Goal: Task Accomplishment & Management: Complete application form

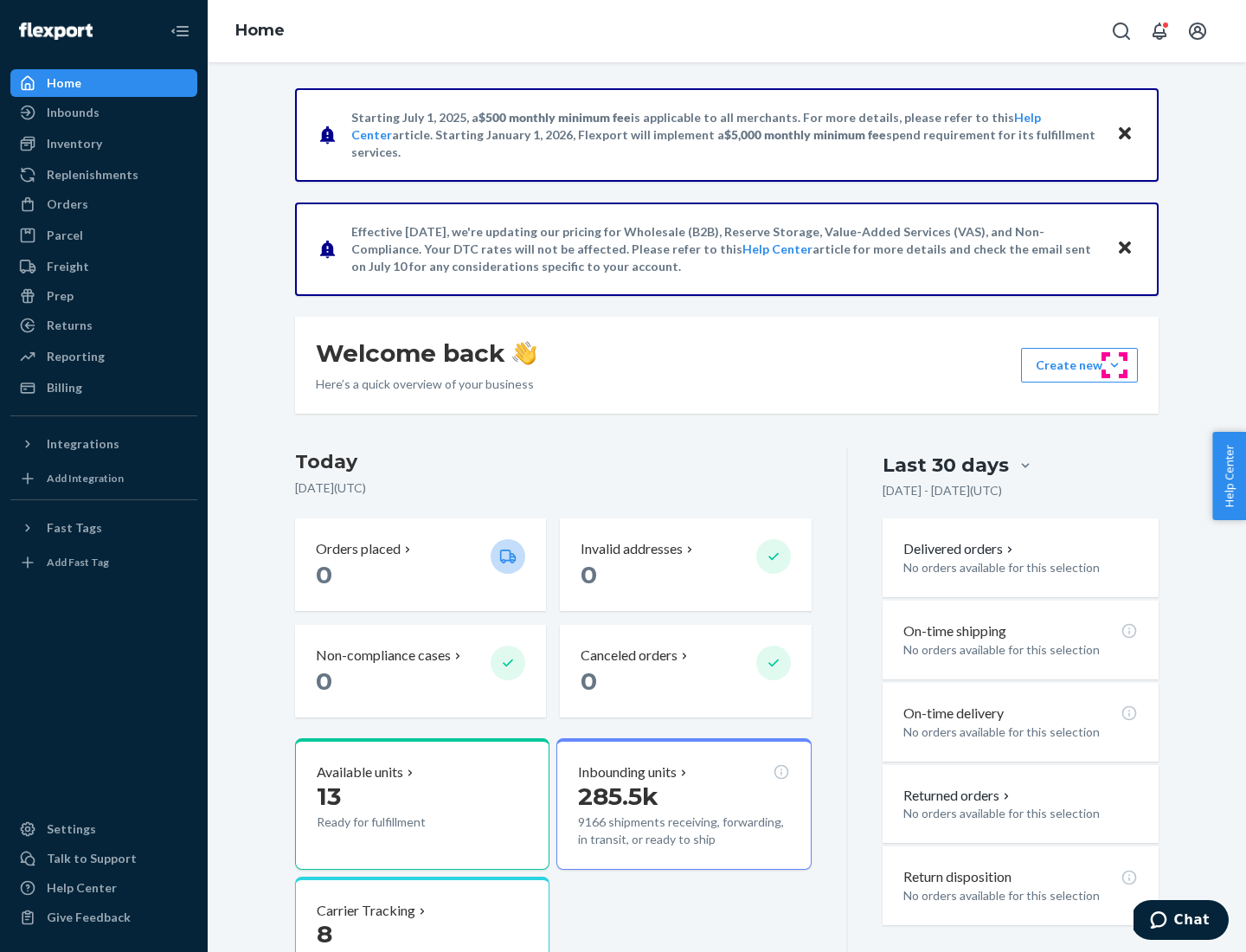
click at [1115, 365] on button "Create new Create new inbound Create new order Create new product" at bounding box center [1079, 364] width 117 height 35
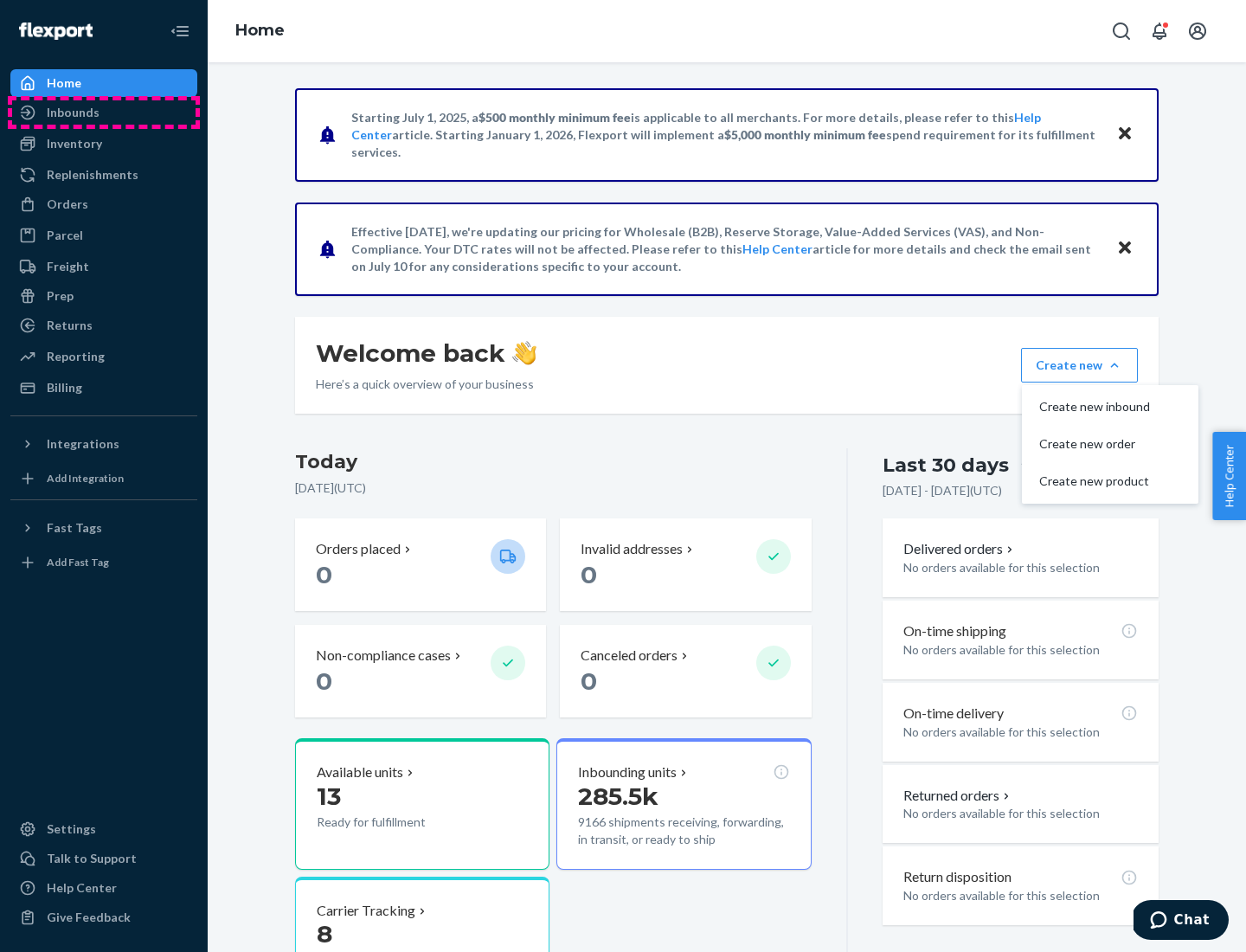
click at [104, 113] on div "Inbounds" at bounding box center [104, 113] width 184 height 25
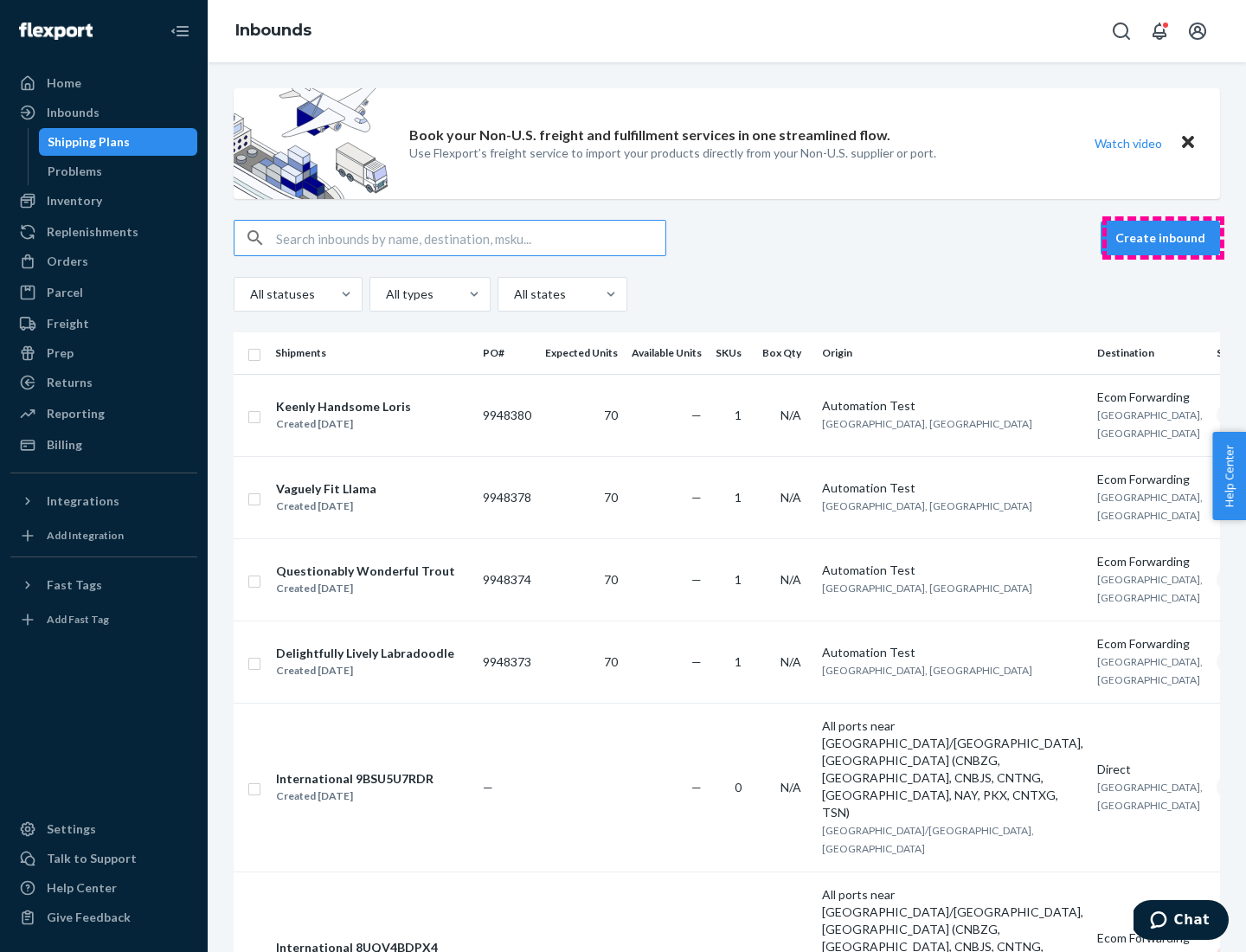
click at [1163, 238] on button "Create inbound" at bounding box center [1160, 237] width 119 height 35
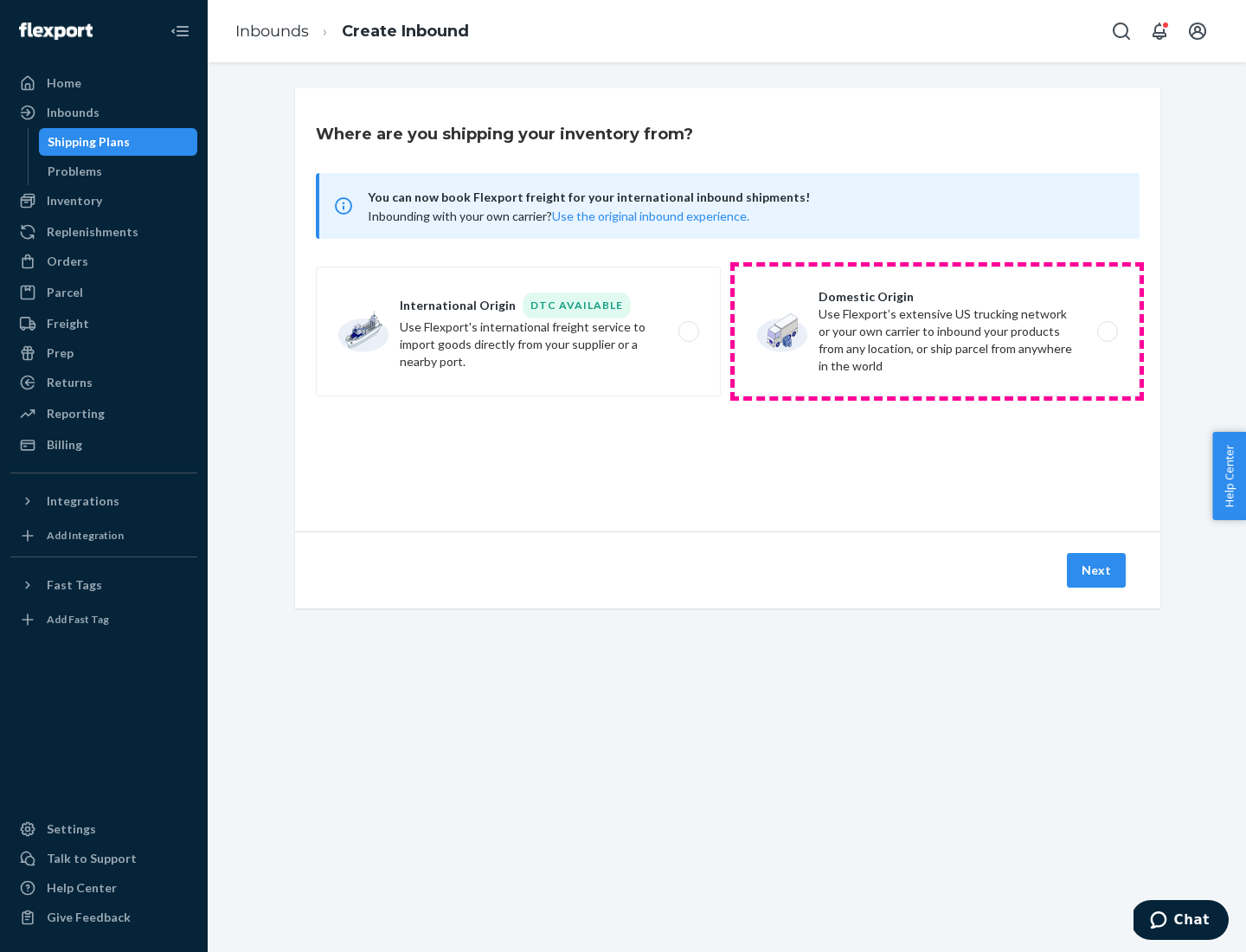
click at [937, 332] on label "Domestic Origin Use Flexport’s extensive US trucking network or your own carrie…" at bounding box center [937, 331] width 405 height 129
click at [1107, 332] on input "Domestic Origin Use Flexport’s extensive US trucking network or your own carrie…" at bounding box center [1112, 331] width 11 height 11
radio input "true"
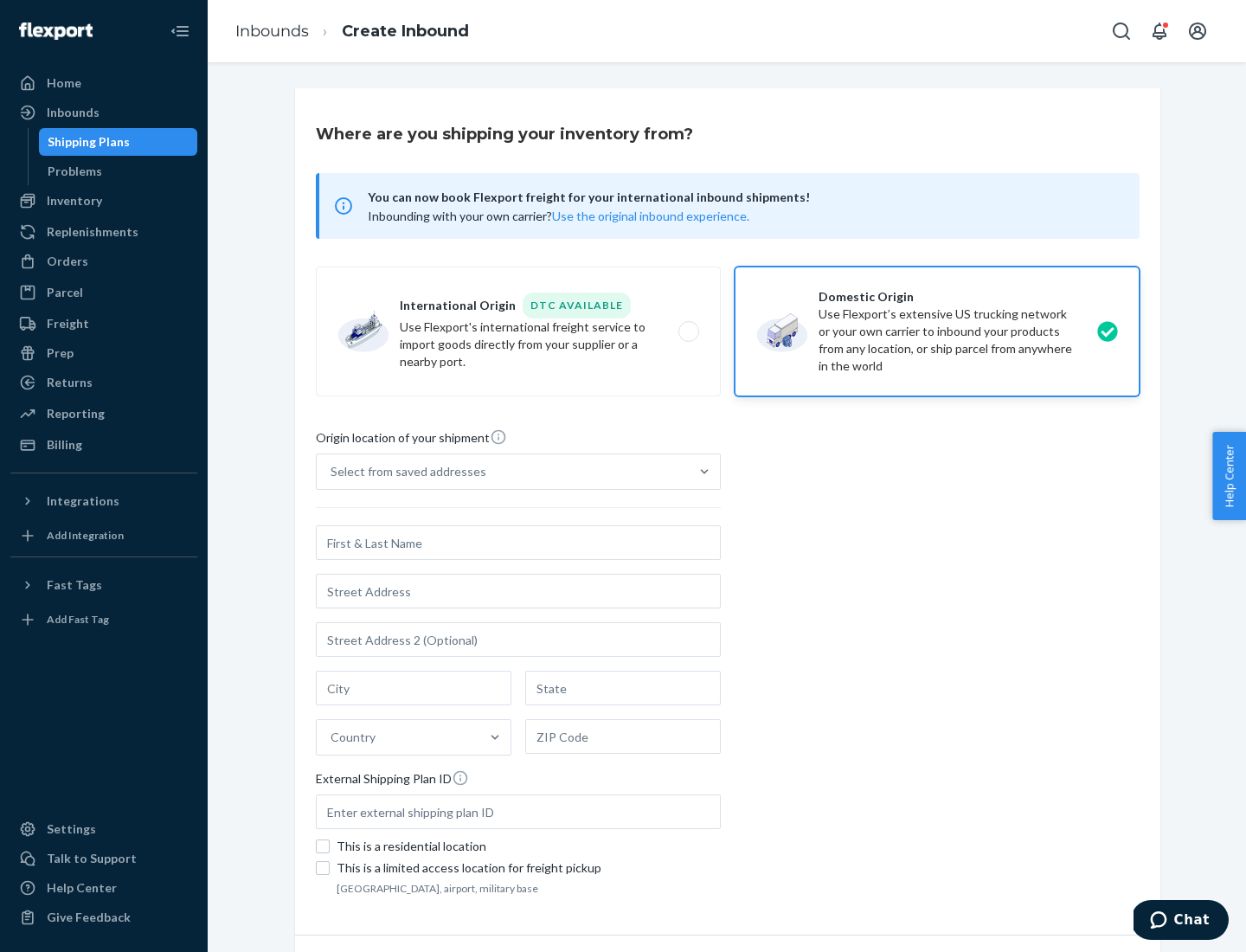
click at [404, 472] on div "Select from saved addresses" at bounding box center [409, 472] width 156 height 18
click at [333, 472] on input "Select from saved addresses" at bounding box center [332, 472] width 2 height 18
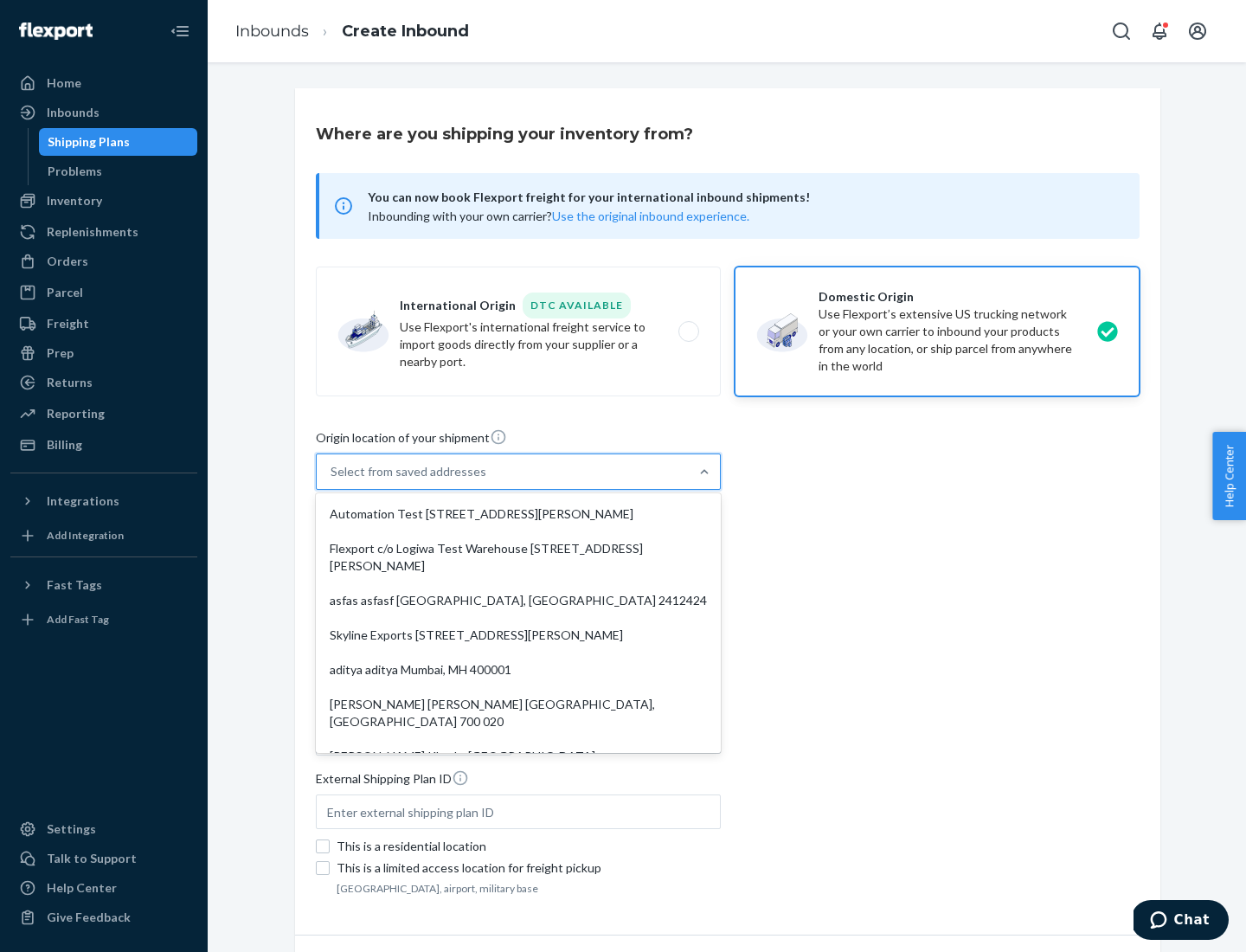
scroll to position [7, 0]
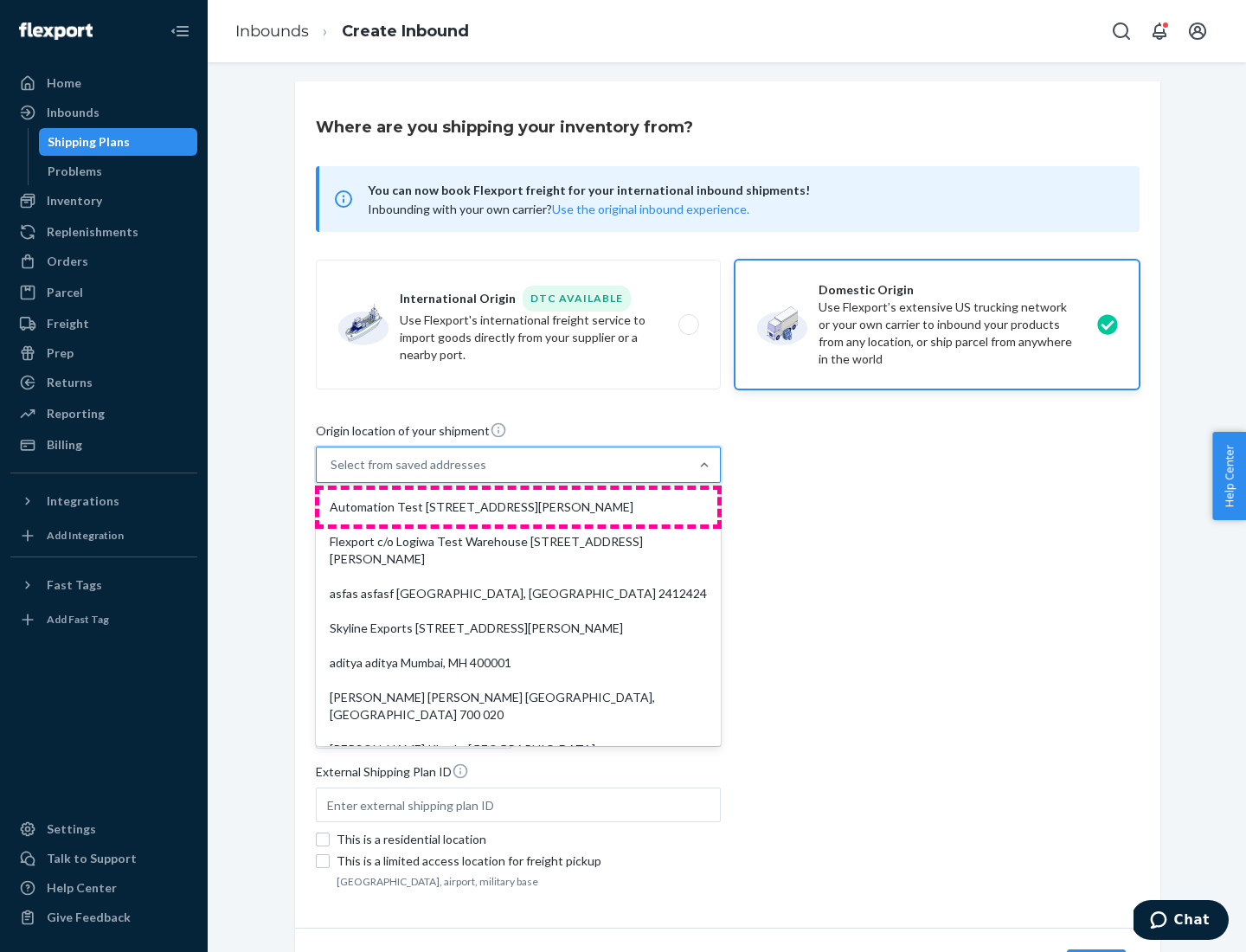
click at [518, 508] on div "Automation Test [STREET_ADDRESS][PERSON_NAME]" at bounding box center [517, 507] width 398 height 35
click at [333, 473] on input "option Automation Test [STREET_ADDRESS][PERSON_NAME]. 9 results available. Use …" at bounding box center [332, 465] width 2 height 18
type input "Automation Test"
type input "9th Floor"
type input "[GEOGRAPHIC_DATA]"
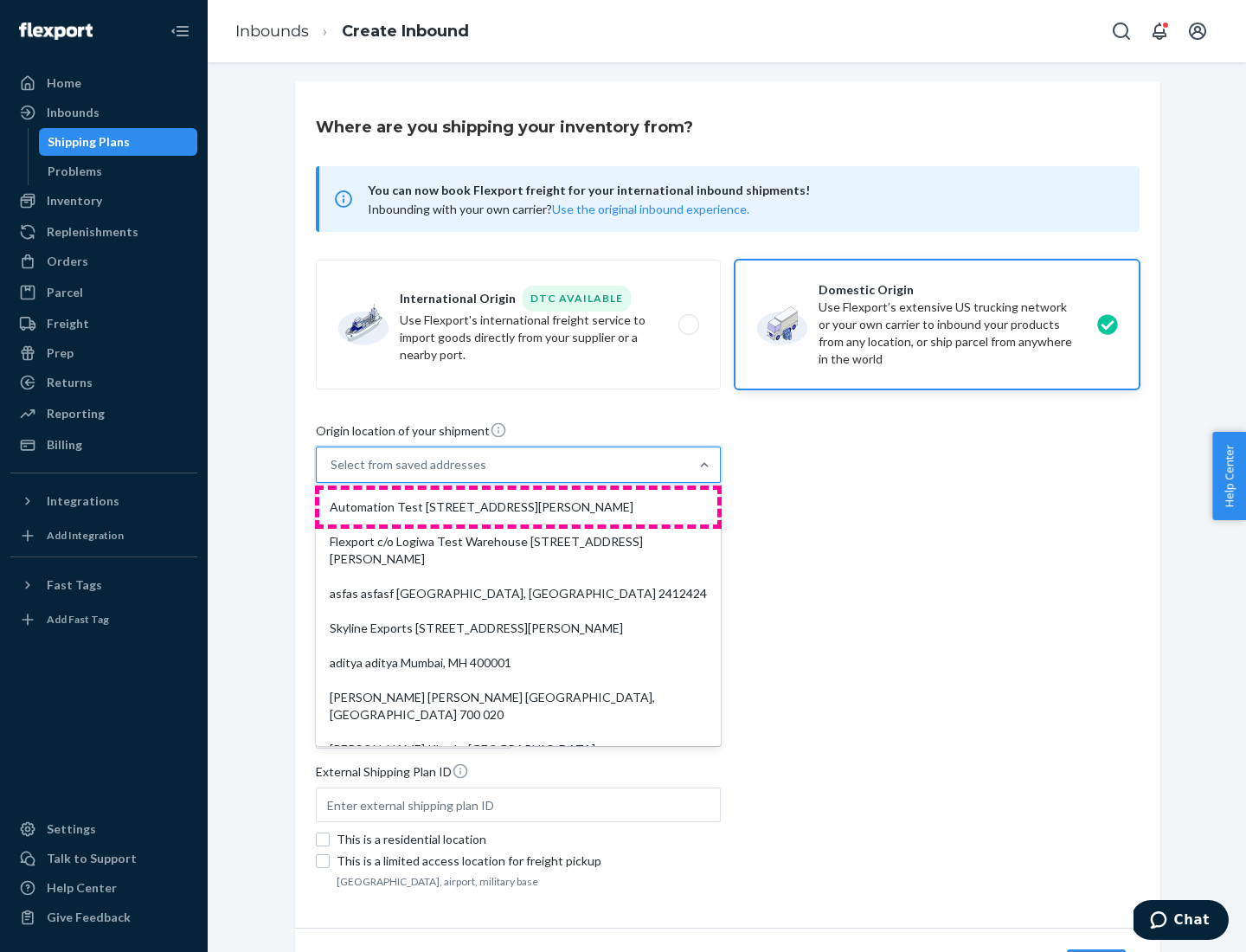
type input "CA"
type input "94104"
type input "[STREET_ADDRESS][PERSON_NAME]"
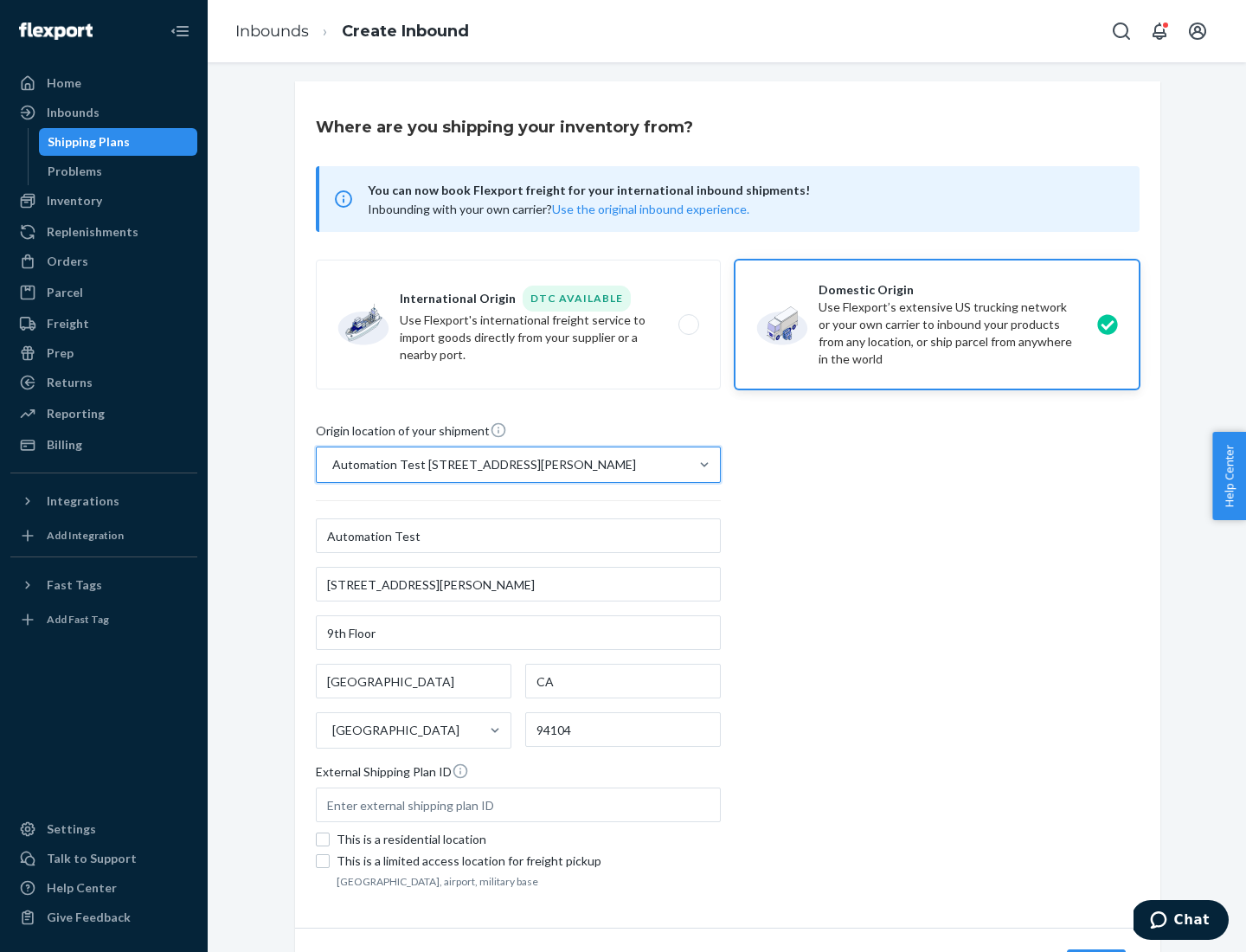
scroll to position [102, 0]
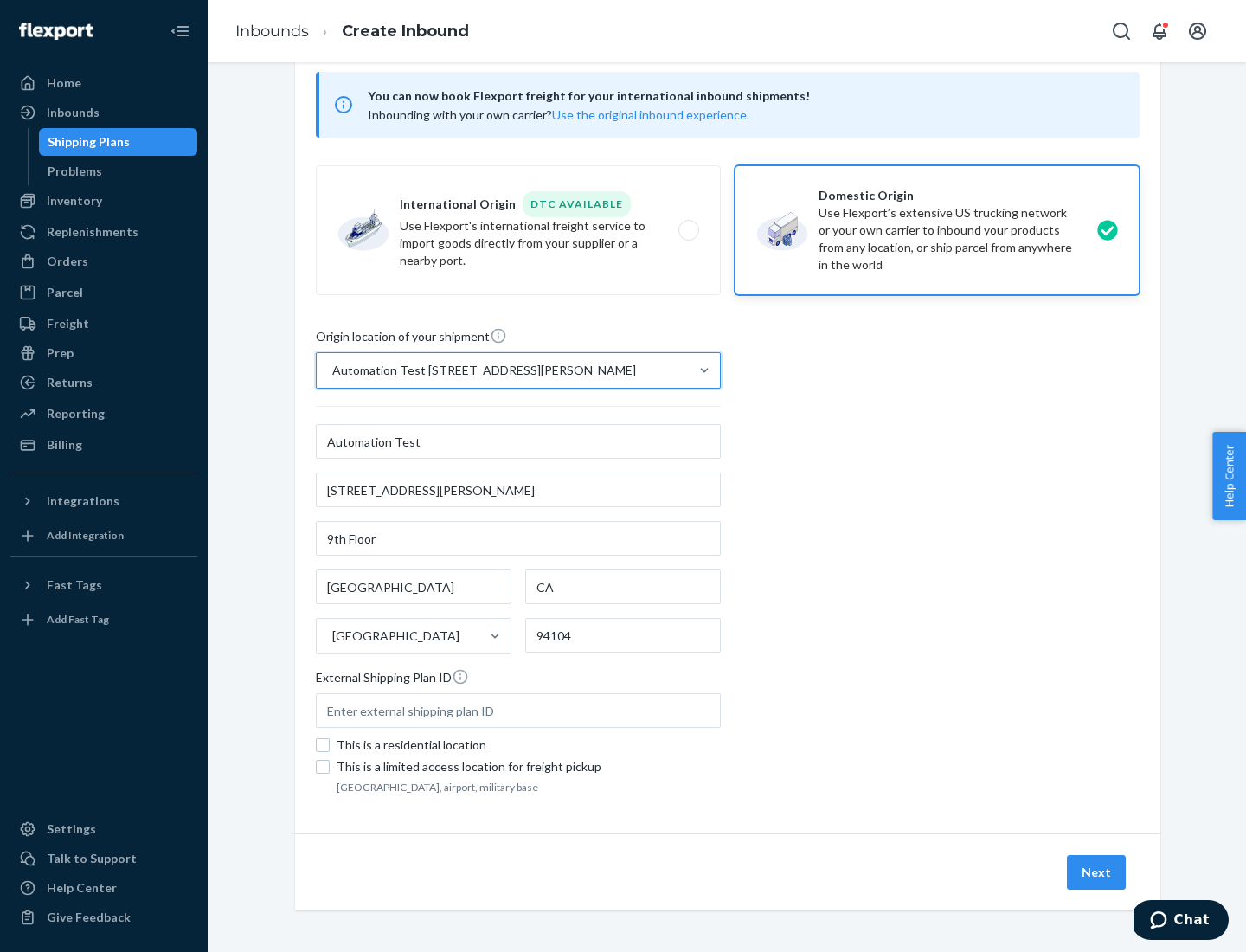
click at [1097, 872] on button "Next" at bounding box center [1097, 872] width 59 height 35
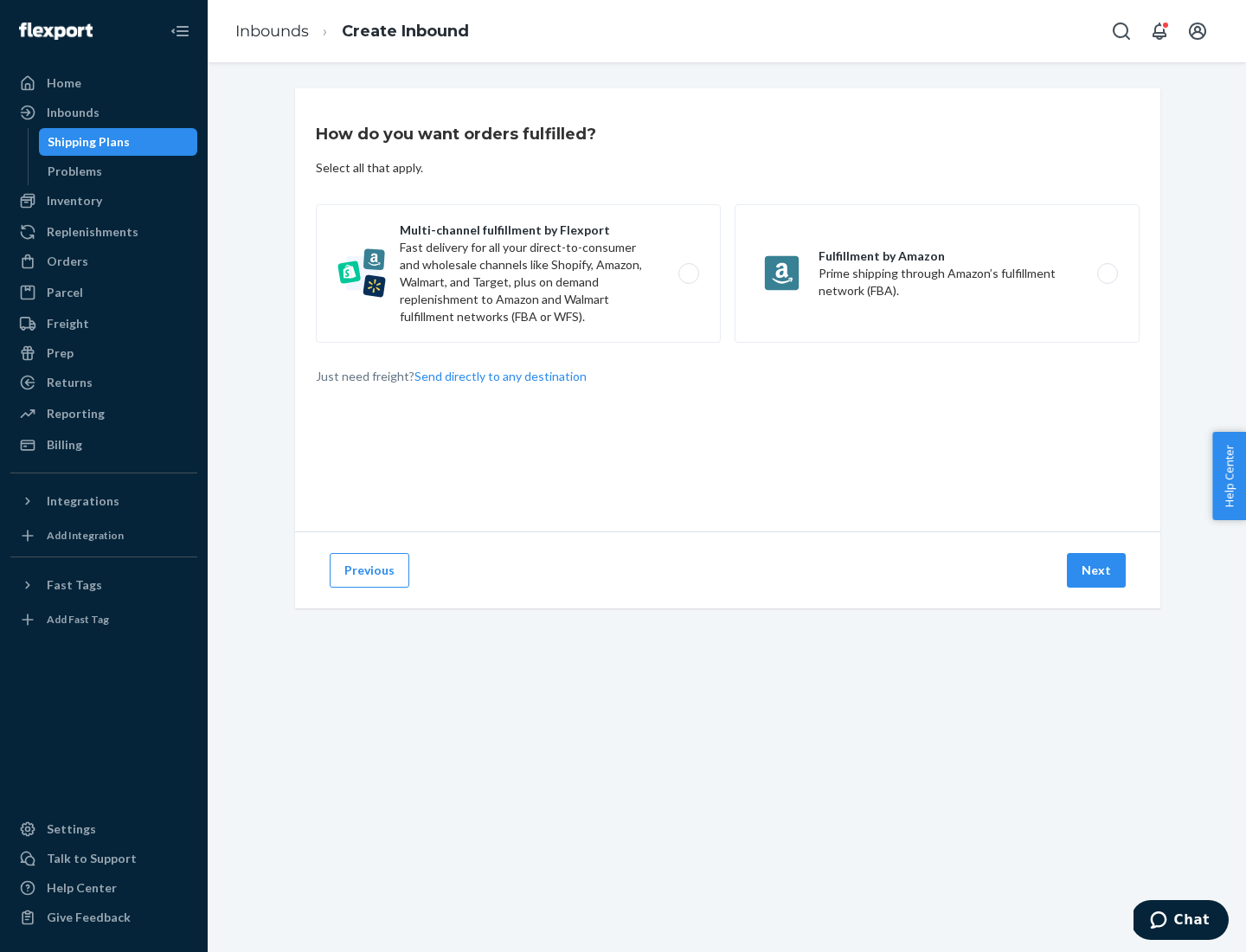
click at [518, 274] on label "Multi-channel fulfillment by Flexport Fast delivery for all your direct-to-cons…" at bounding box center [518, 274] width 405 height 138
click at [688, 274] on input "Multi-channel fulfillment by Flexport Fast delivery for all your direct-to-cons…" at bounding box center [693, 274] width 11 height 11
radio input "true"
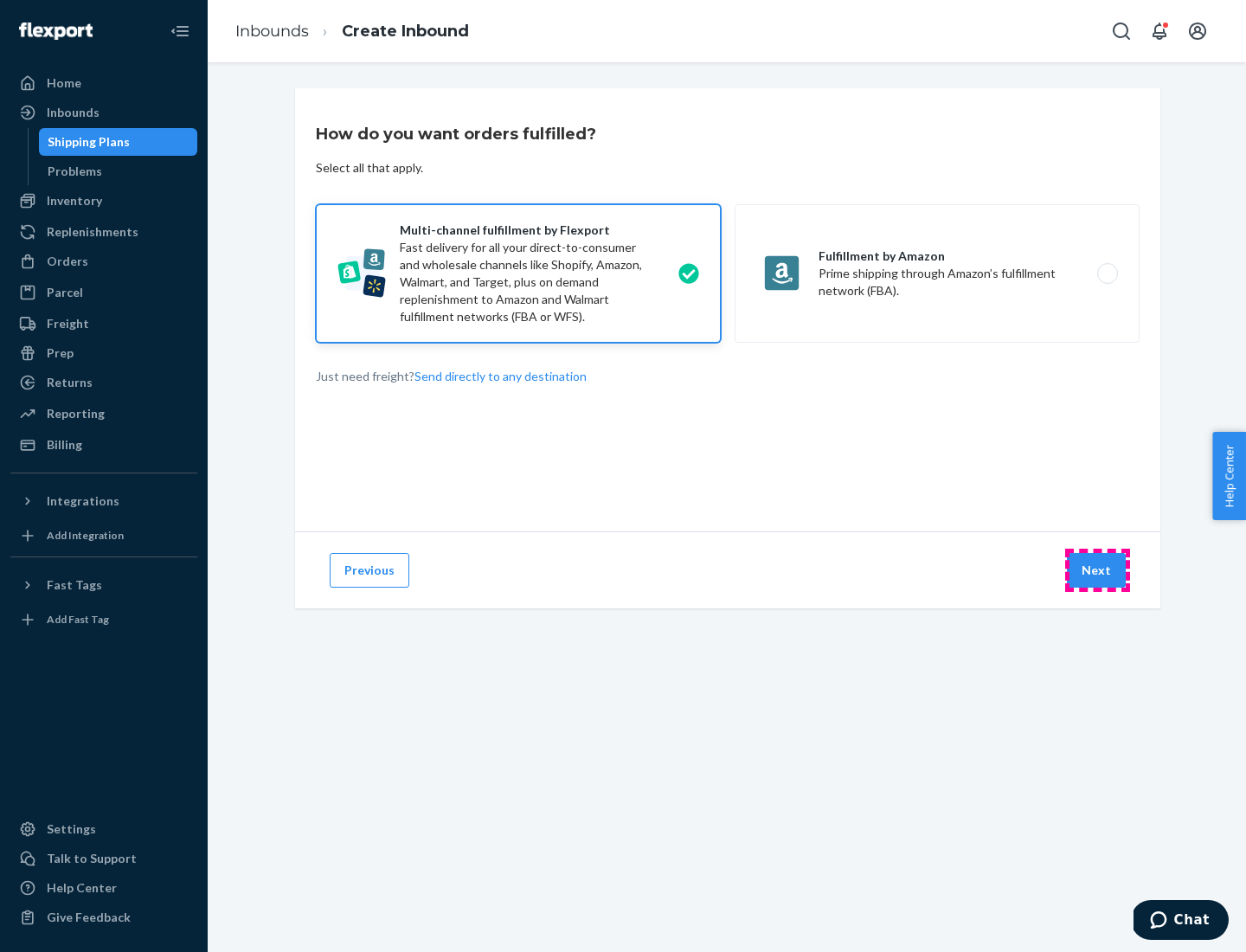
click at [1097, 571] on button "Next" at bounding box center [1097, 570] width 59 height 35
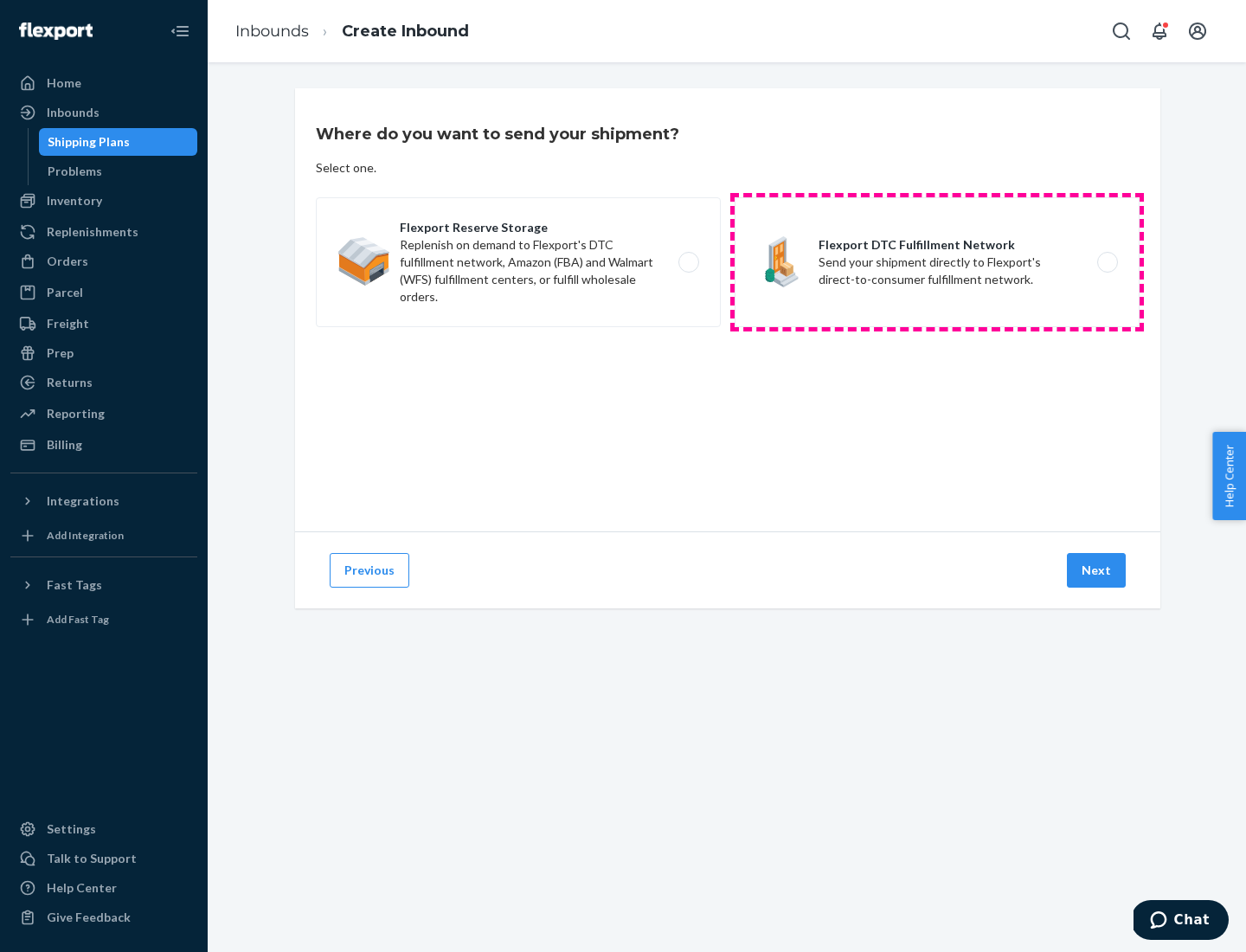
click at [937, 263] on label "Flexport DTC Fulfillment Network Send your shipment directly to Flexport's dire…" at bounding box center [937, 262] width 405 height 129
click at [1107, 263] on input "Flexport DTC Fulfillment Network Send your shipment directly to Flexport's dire…" at bounding box center [1112, 262] width 11 height 11
radio input "true"
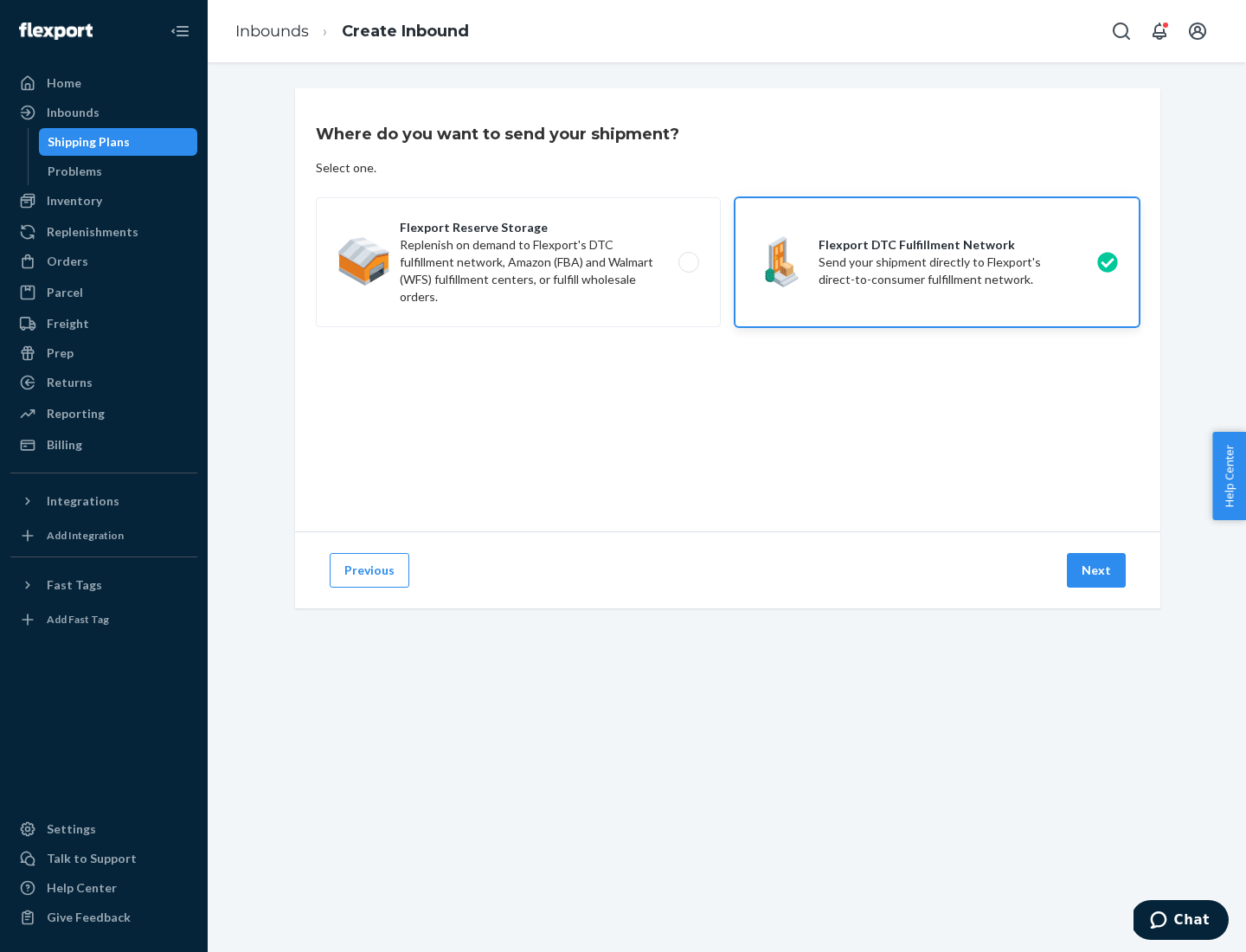
click at [1097, 571] on button "Next" at bounding box center [1097, 570] width 59 height 35
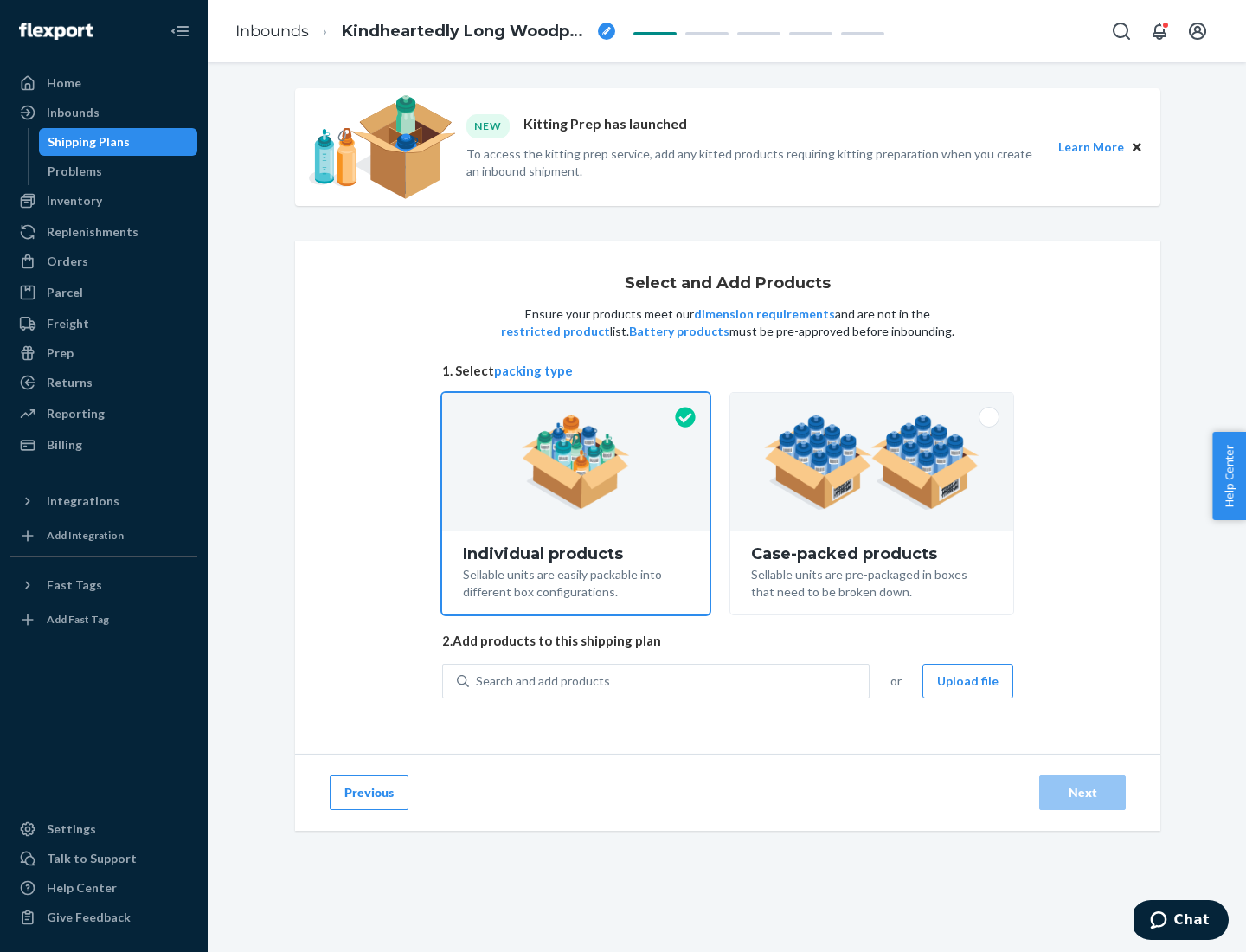
click at [872, 462] on img at bounding box center [872, 462] width 215 height 95
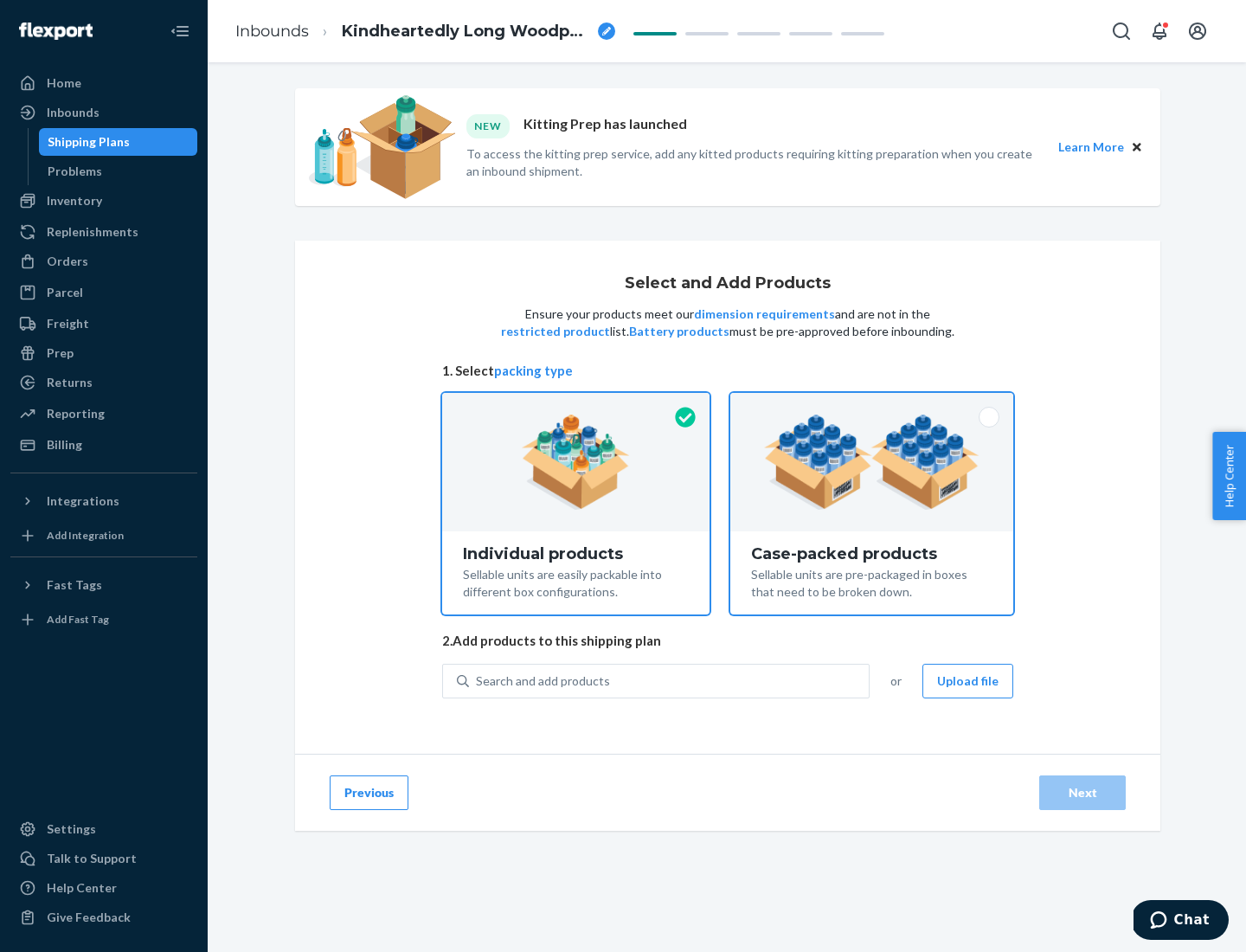
click at [872, 404] on input "Case-packed products Sellable units are pre-packaged in boxes that need to be b…" at bounding box center [871, 398] width 11 height 11
radio input "true"
radio input "false"
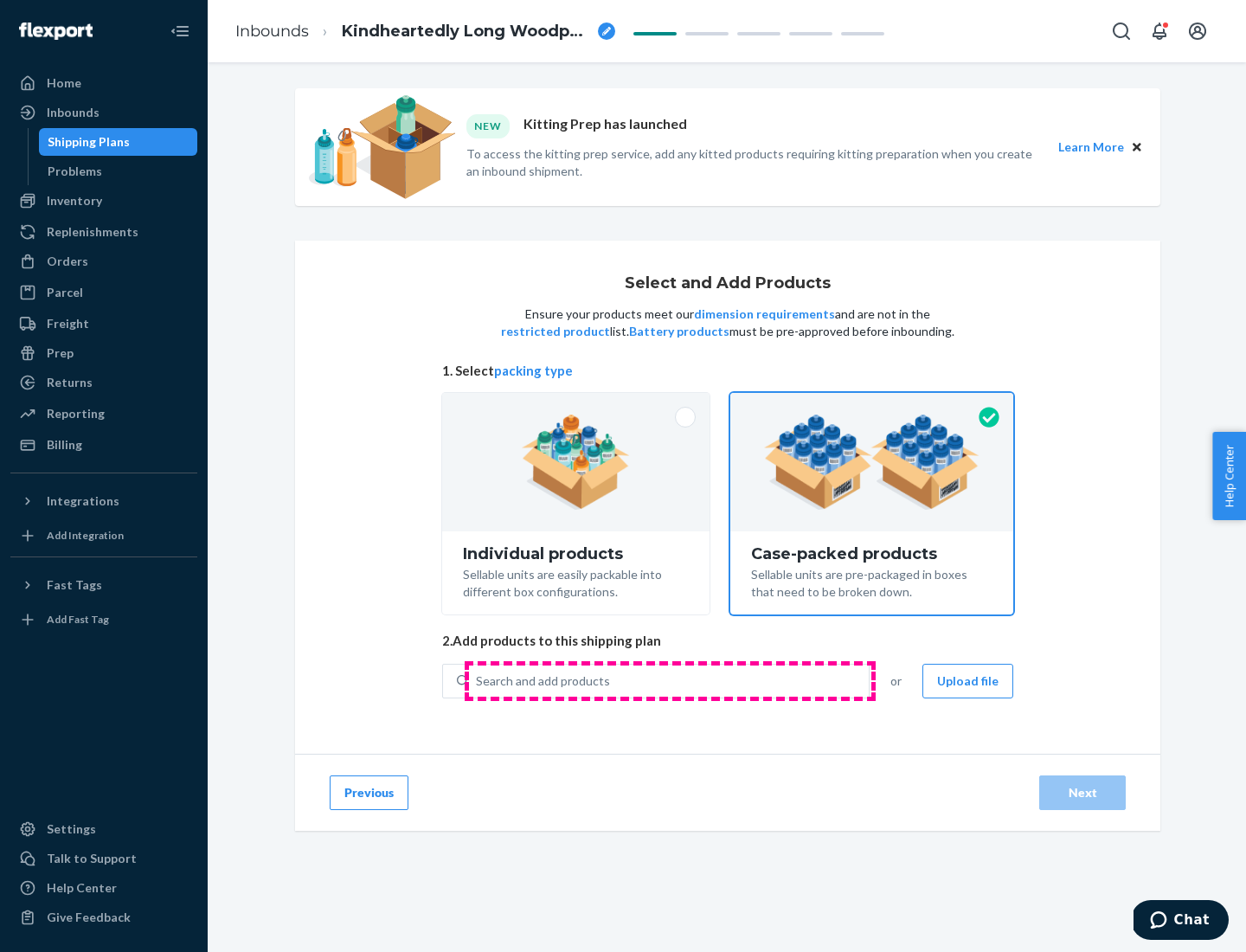
click at [669, 680] on div "Search and add products" at bounding box center [668, 681] width 400 height 32
click at [478, 680] on input "Search and add products" at bounding box center [477, 681] width 2 height 18
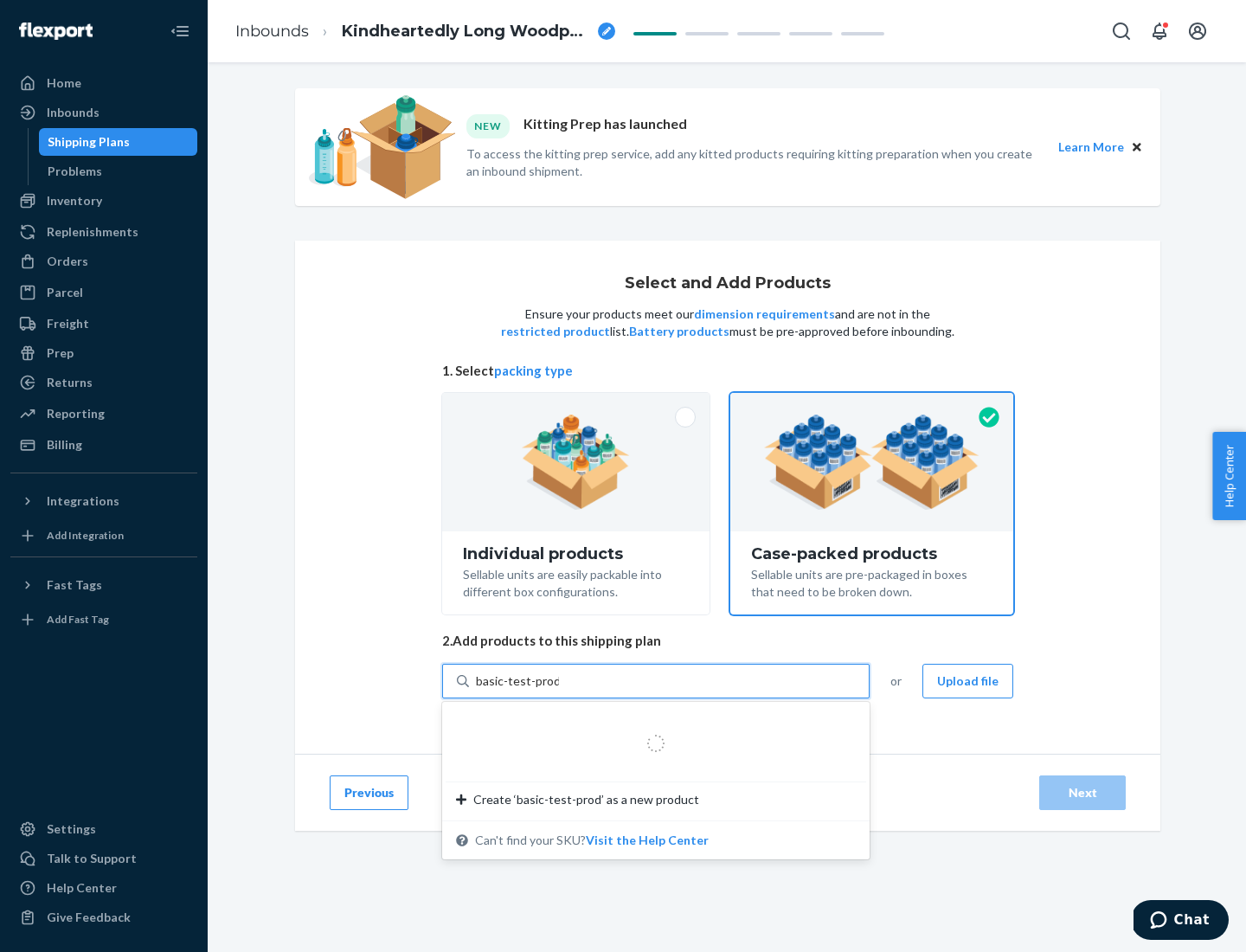
type input "basic-test-product-1"
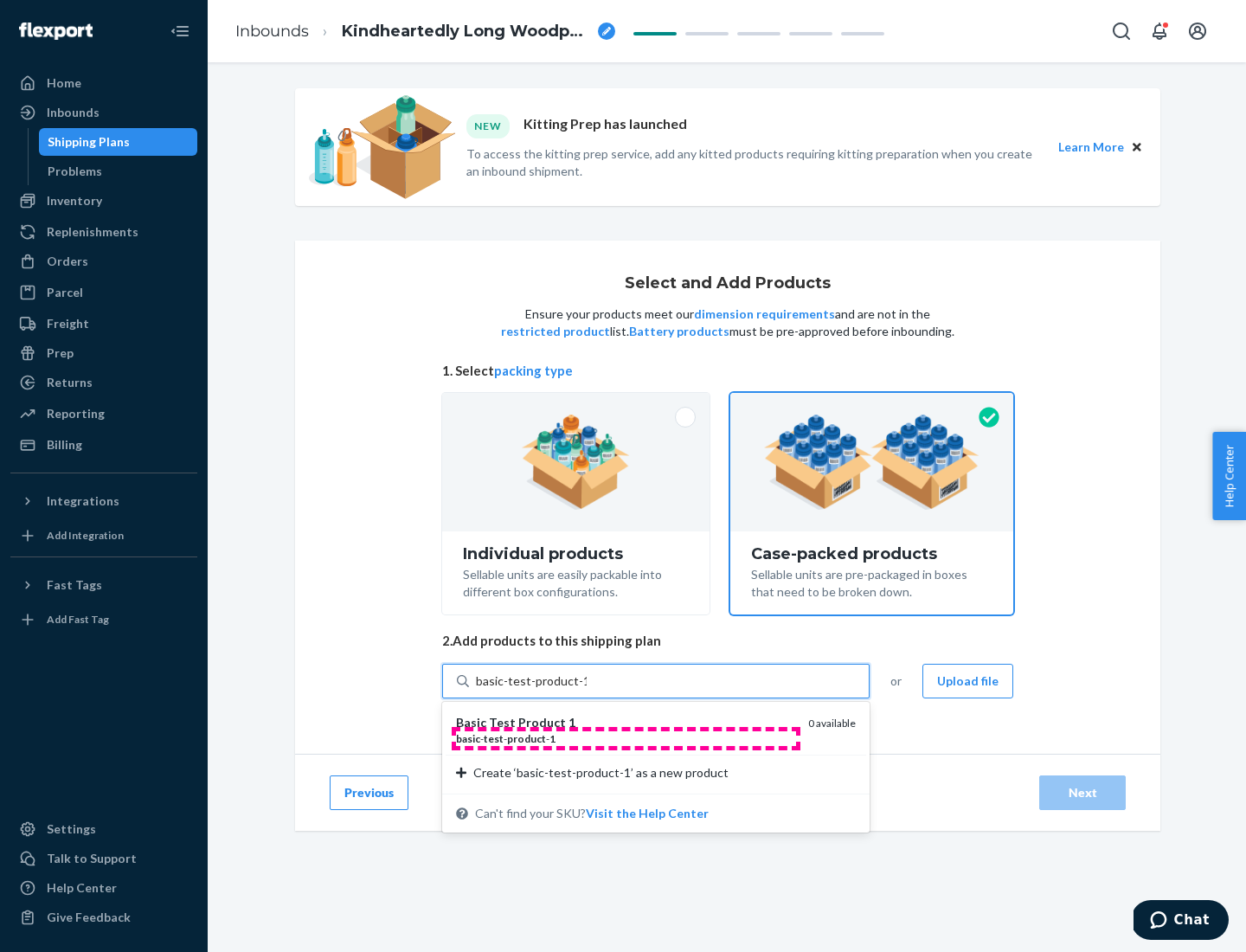
click at [626, 739] on div "basic - test - product - 1" at bounding box center [625, 739] width 339 height 15
click at [586, 689] on input "basic-test-product-1" at bounding box center [531, 681] width 111 height 18
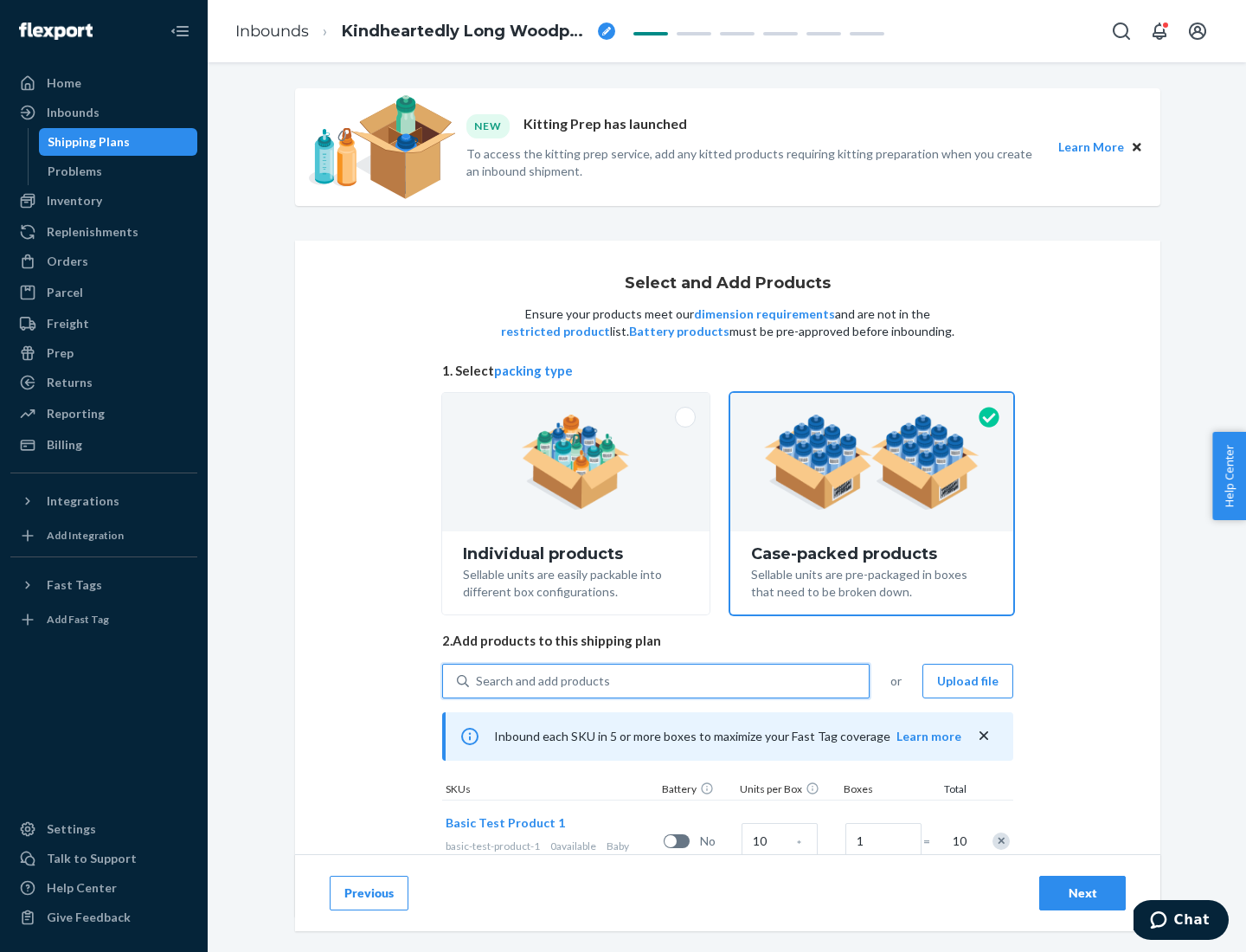
scroll to position [62, 0]
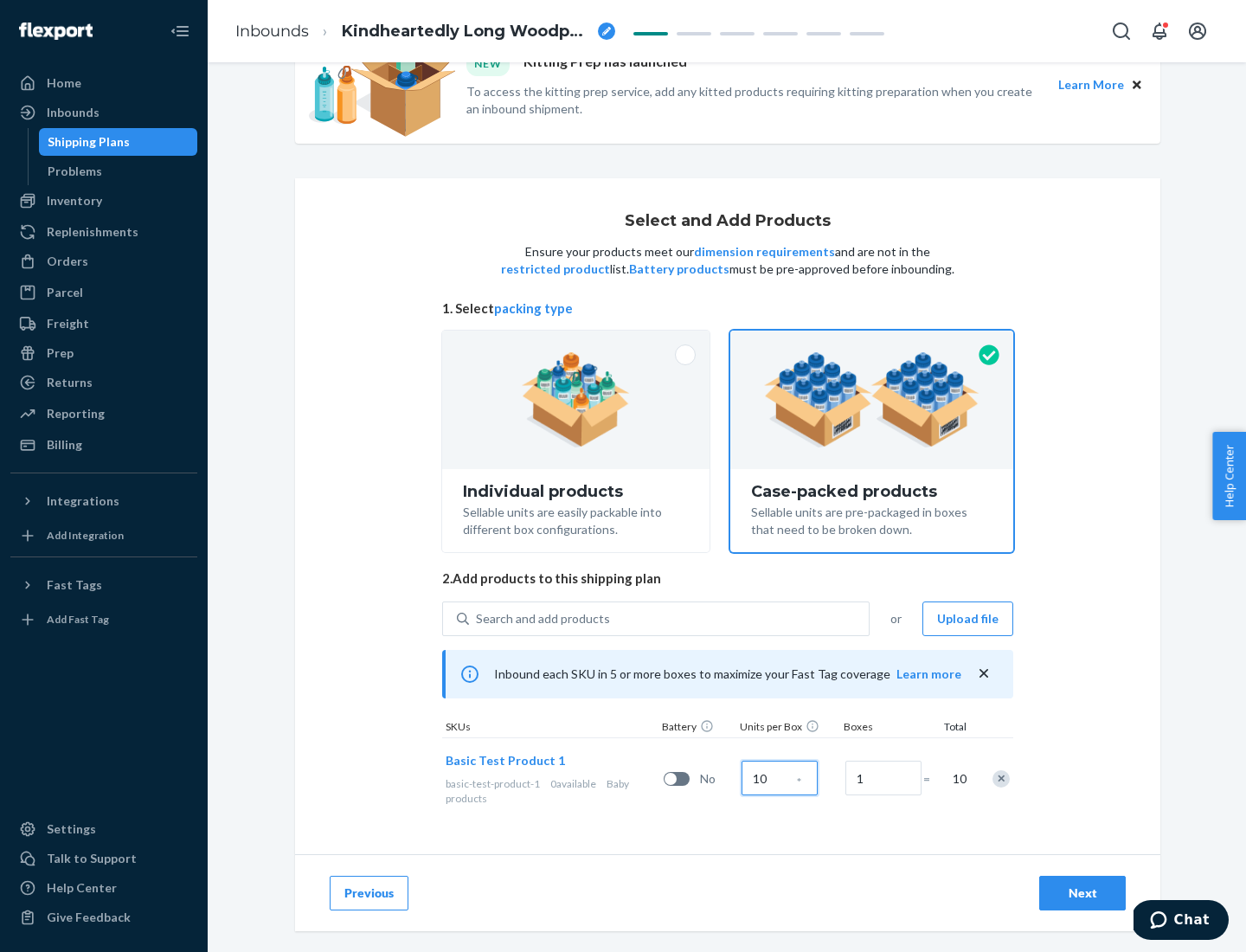
type input "10"
type input "7"
click at [1082, 893] on div "Next" at bounding box center [1082, 894] width 57 height 18
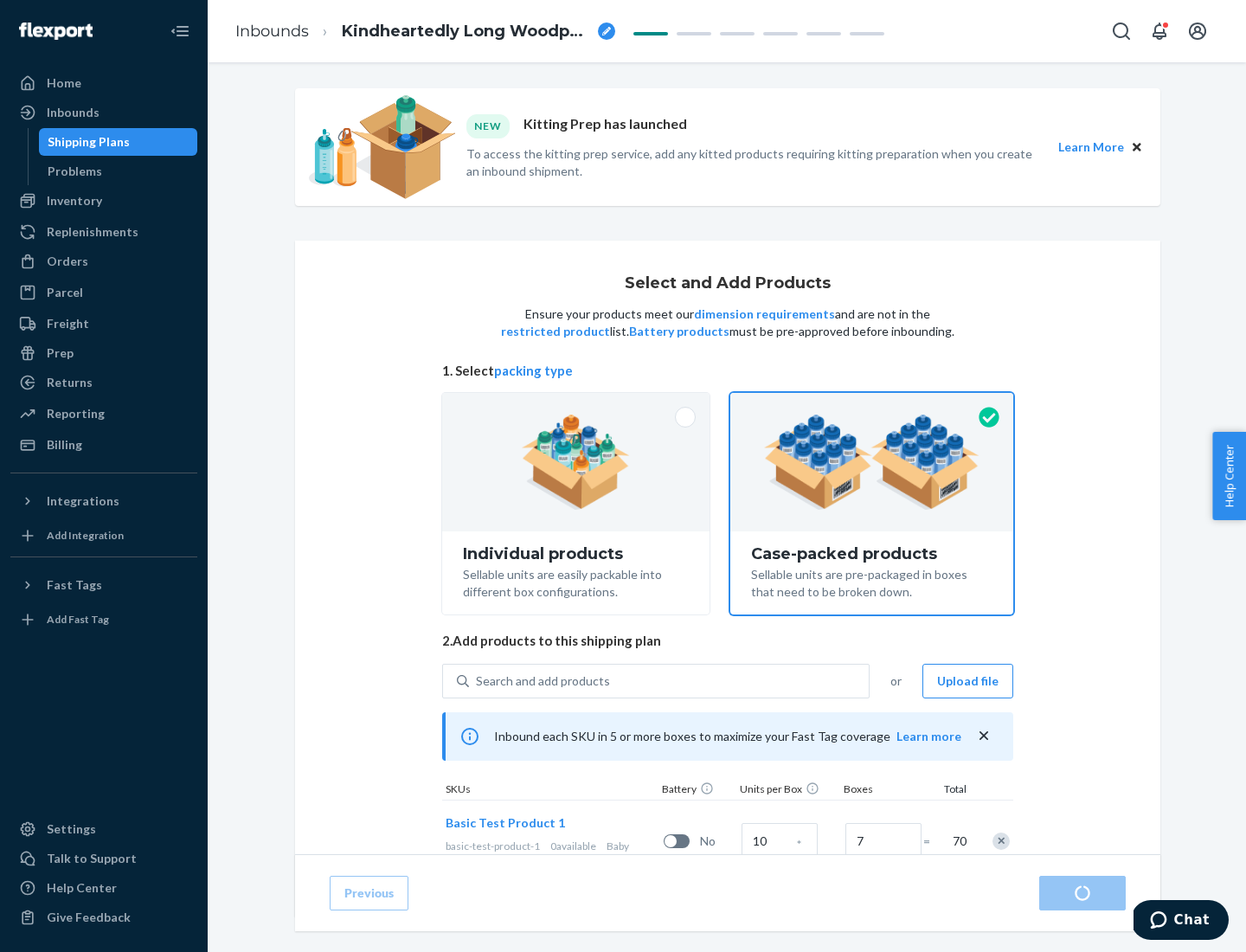
radio input "true"
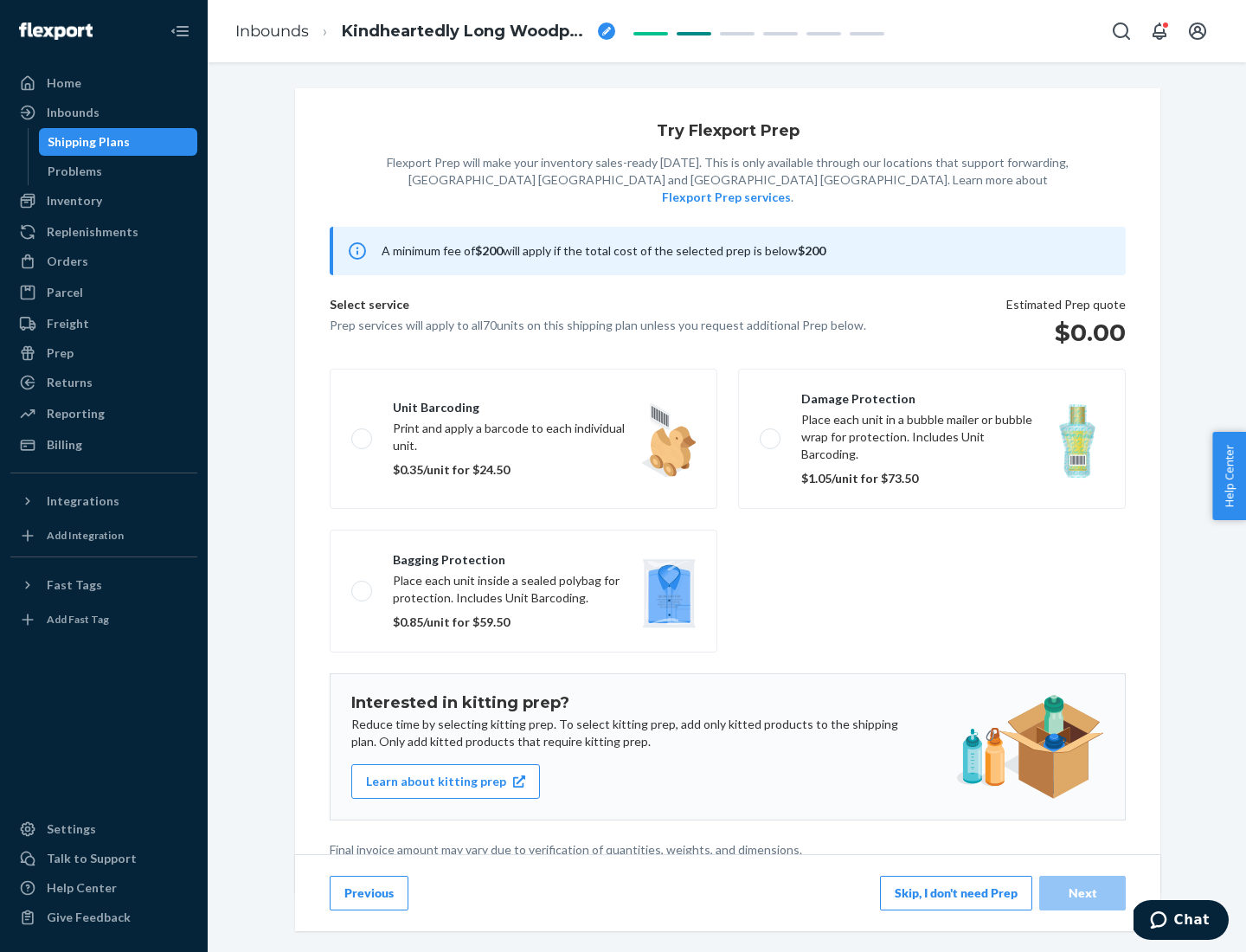
scroll to position [4, 0]
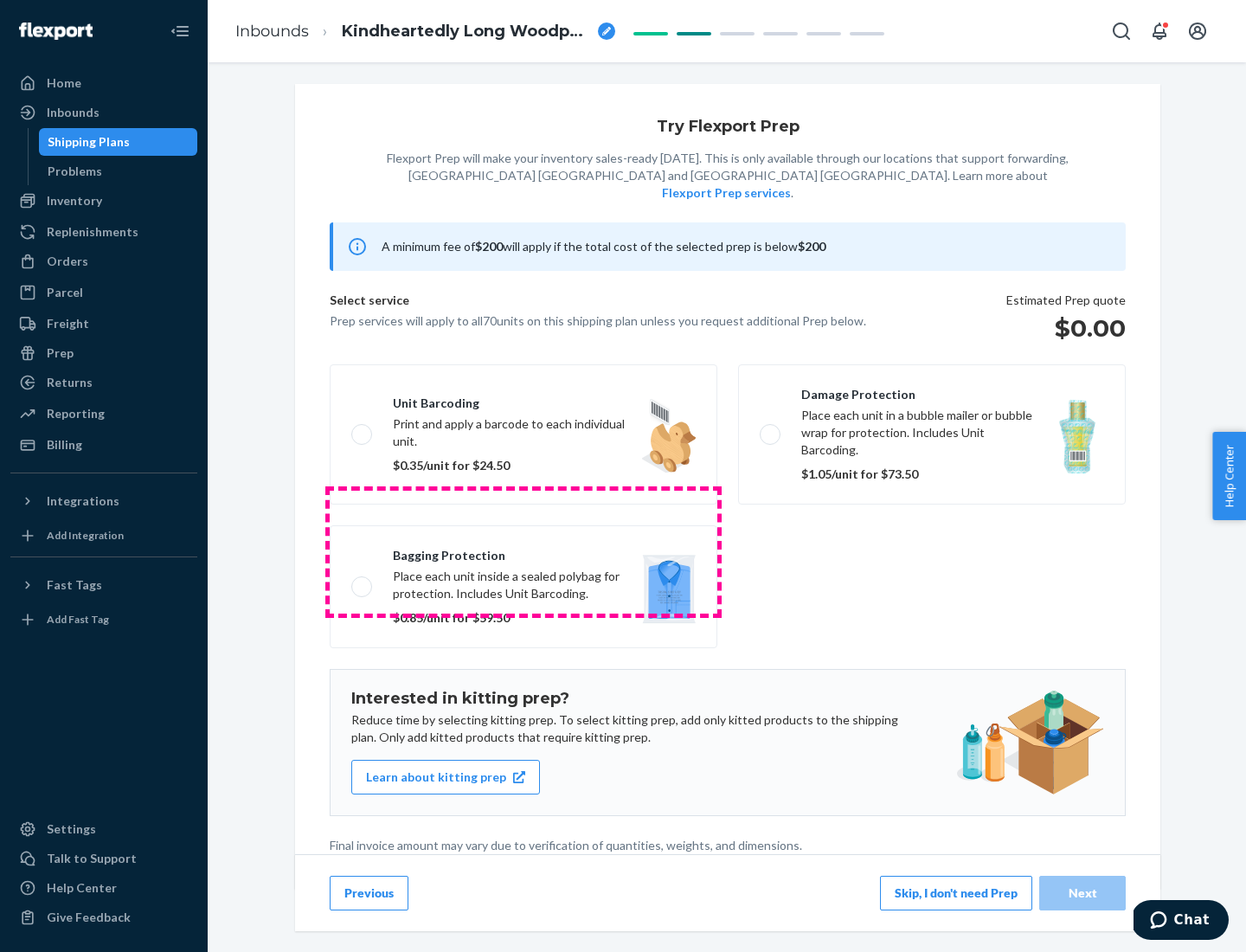
click at [523, 551] on label "Bagging protection Place each unit inside a sealed polybag for protection. Incl…" at bounding box center [523, 587] width 388 height 122
click at [362, 581] on input "Bagging protection Place each unit inside a sealed polybag for protection. Incl…" at bounding box center [356, 586] width 11 height 11
checkbox input "true"
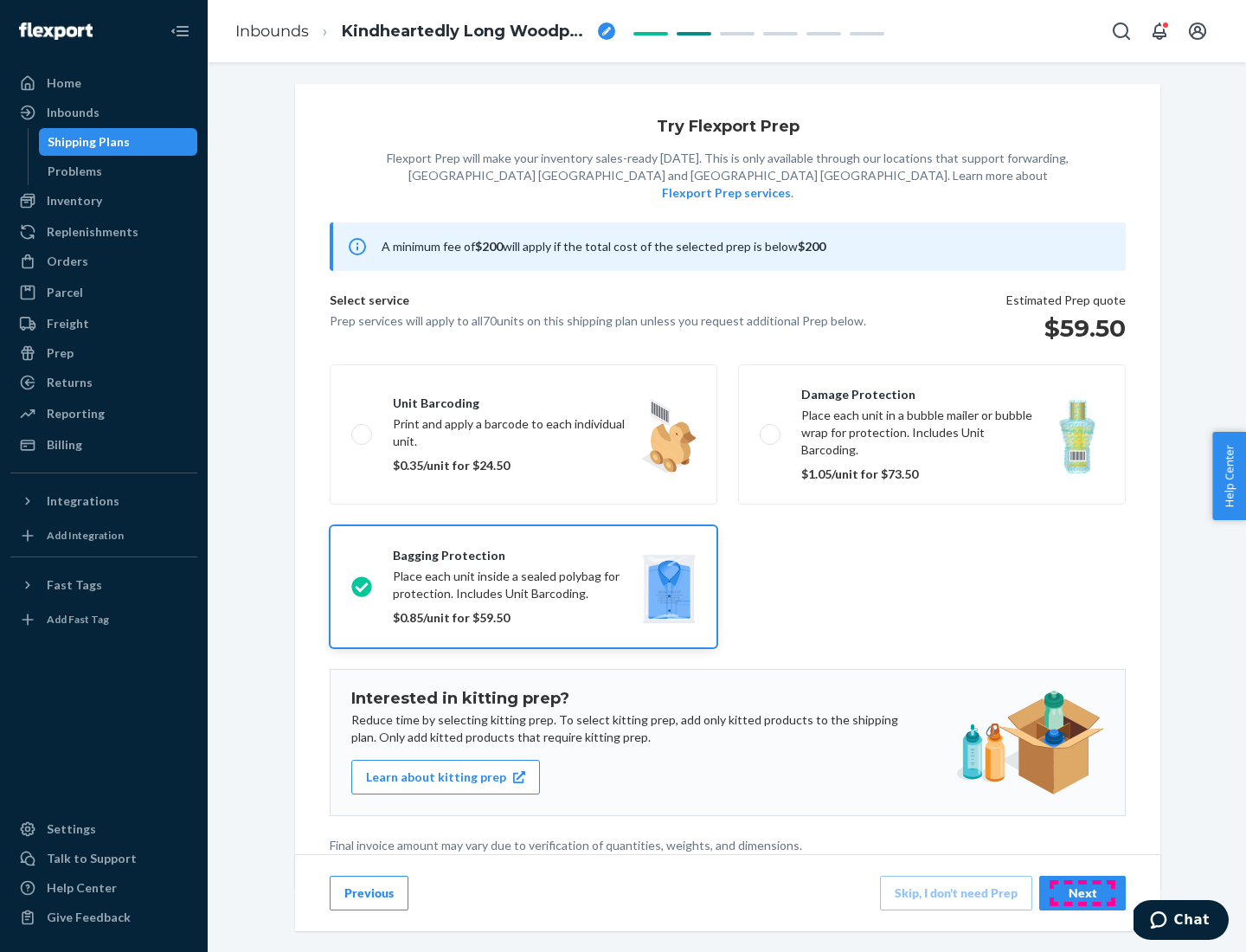
click at [1082, 893] on div "Next" at bounding box center [1082, 894] width 57 height 18
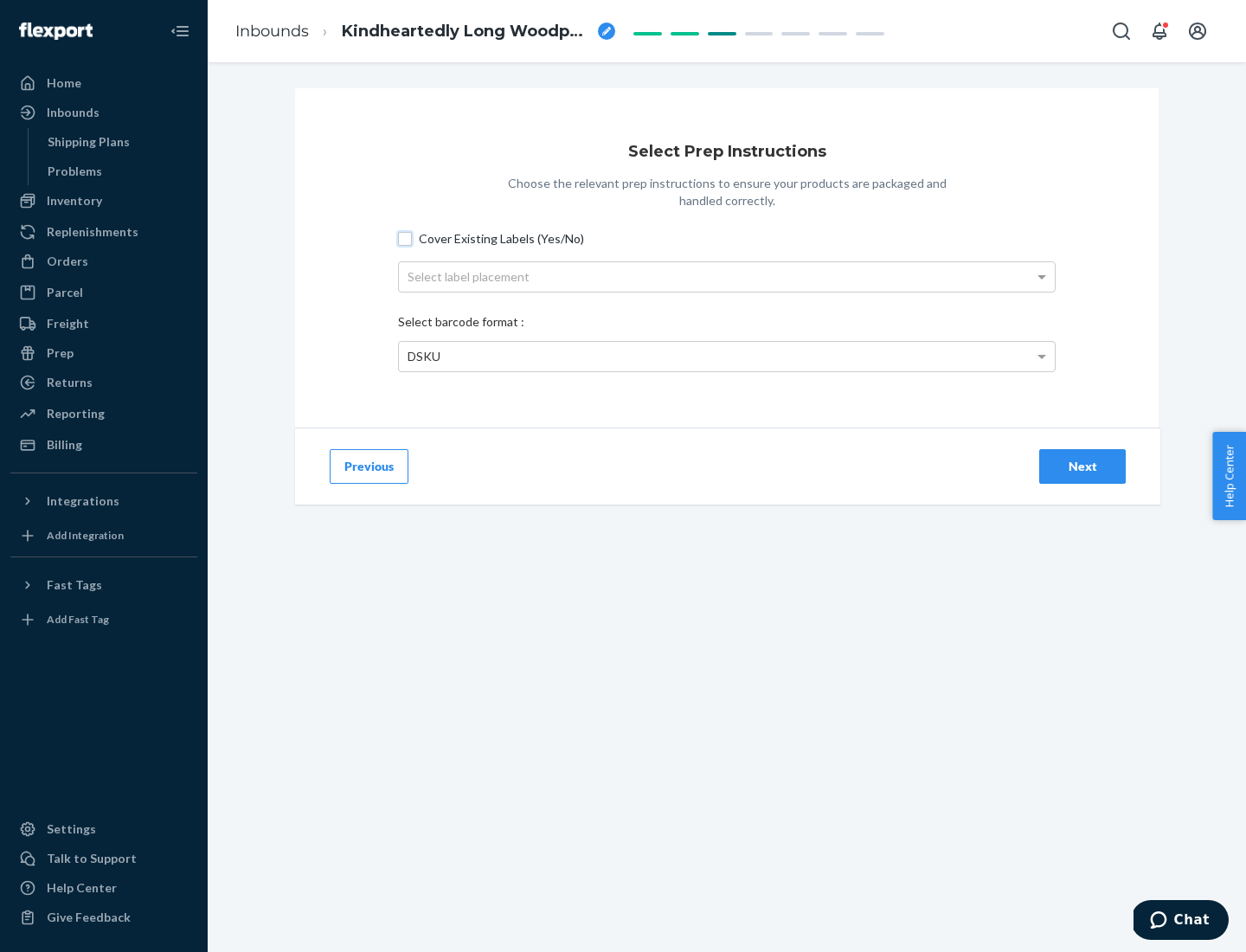
click at [405, 238] on input "Cover Existing Labels (Yes/No)" at bounding box center [405, 239] width 14 height 14
checkbox input "true"
click at [727, 277] on div "Select label placement" at bounding box center [727, 278] width 656 height 30
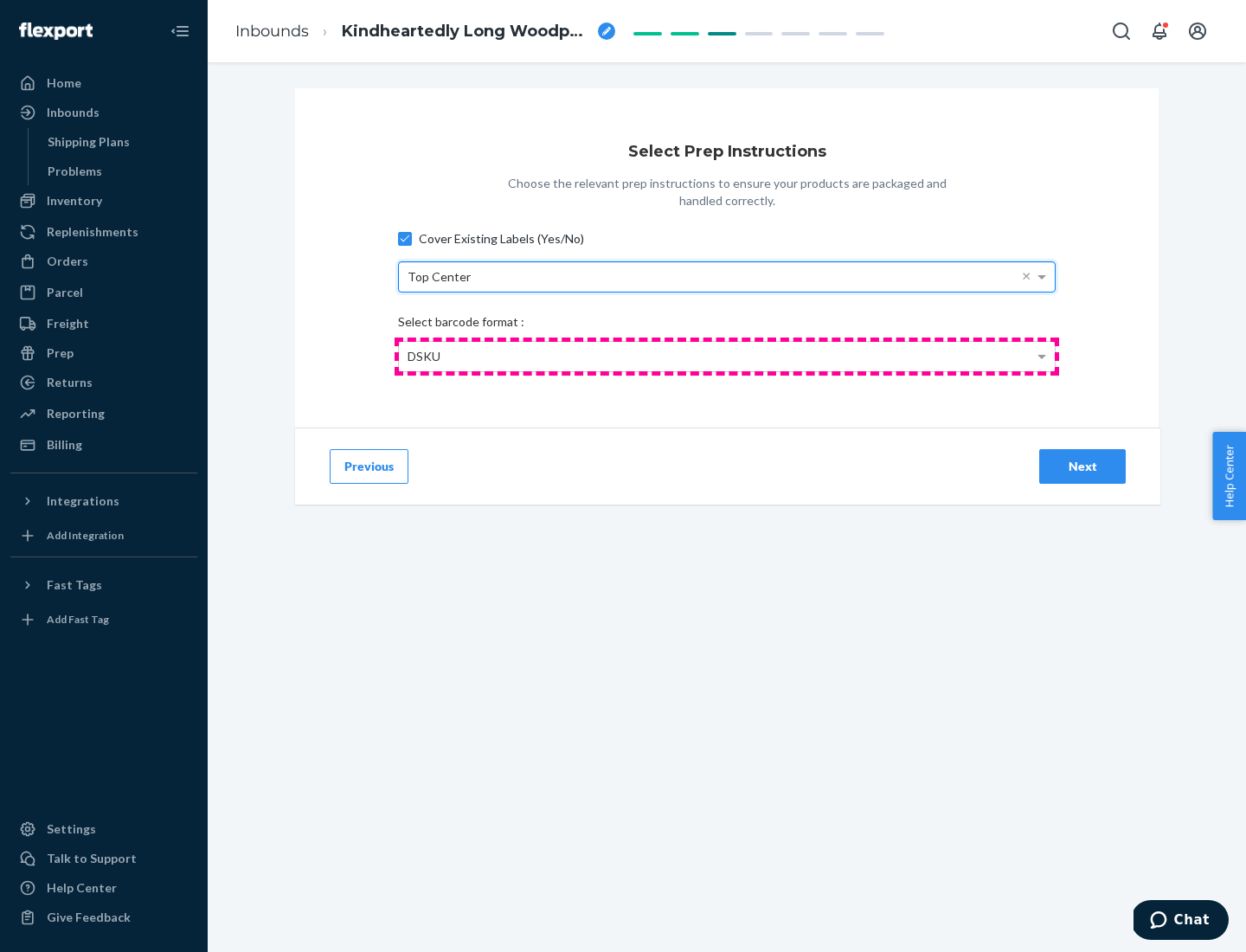
click at [727, 356] on div "DSKU" at bounding box center [727, 357] width 656 height 30
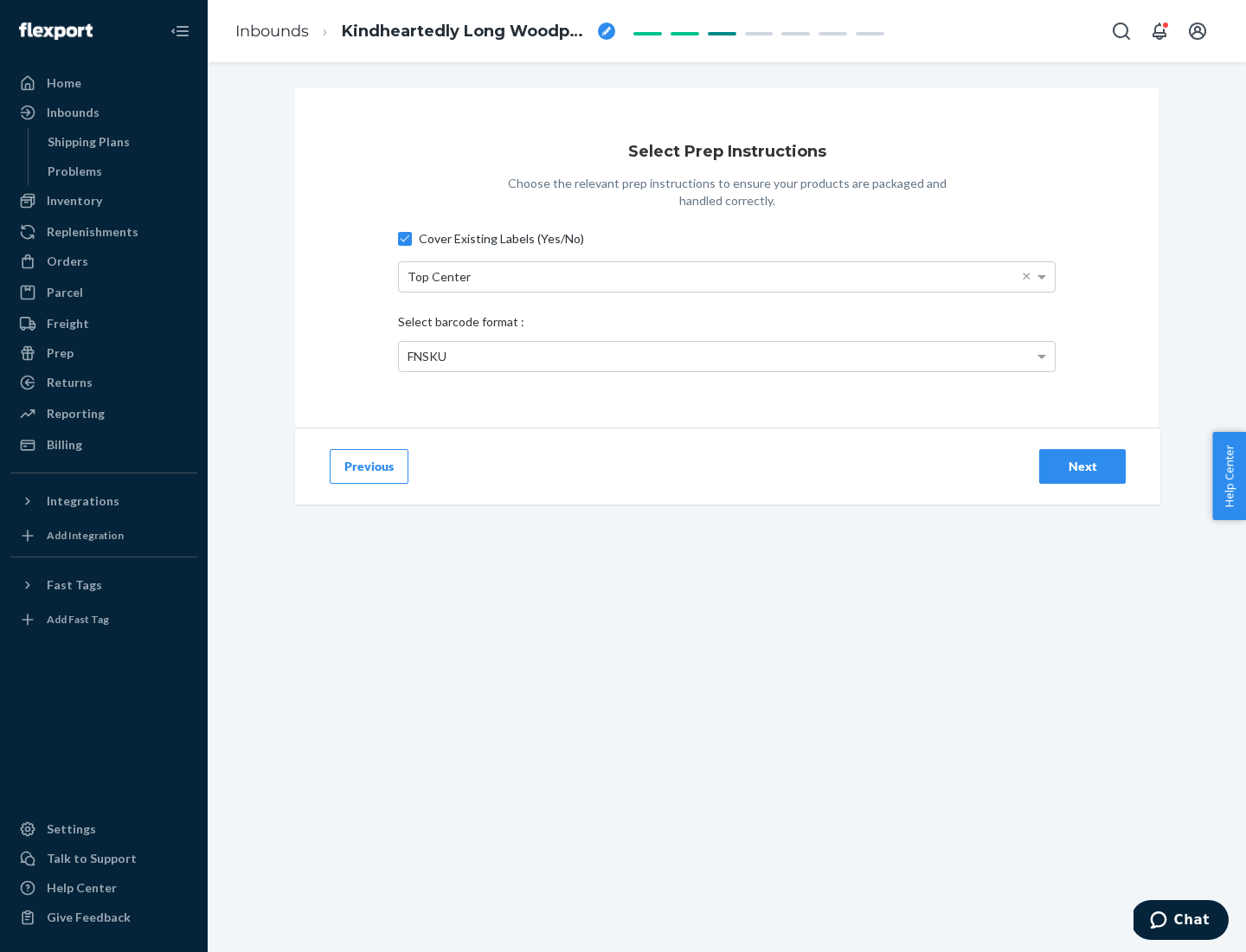
click at [1082, 466] on div "Next" at bounding box center [1082, 467] width 57 height 18
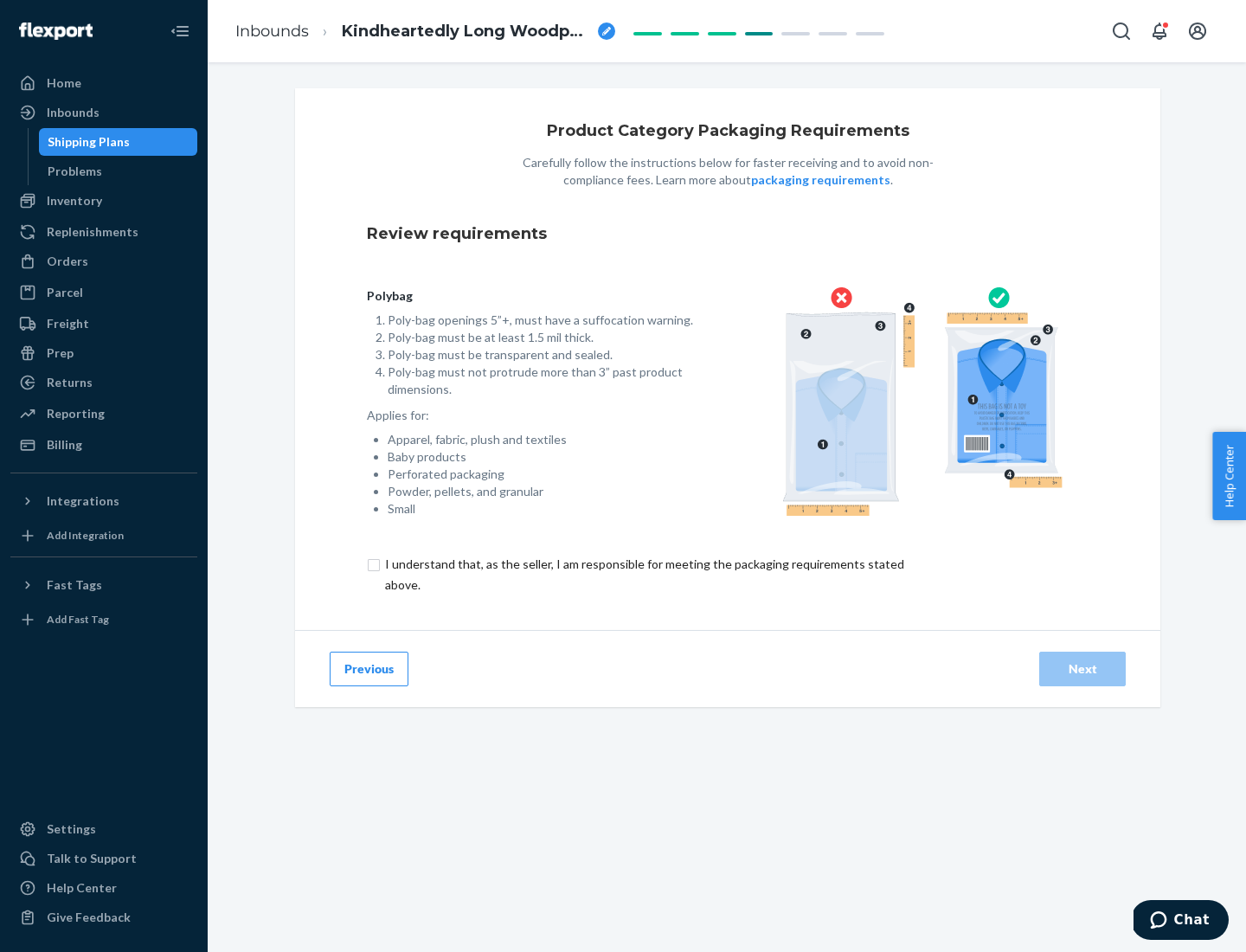
click at [643, 574] on input "checkbox" at bounding box center [655, 575] width 576 height 41
checkbox input "true"
click at [1082, 669] on div "Next" at bounding box center [1082, 670] width 57 height 18
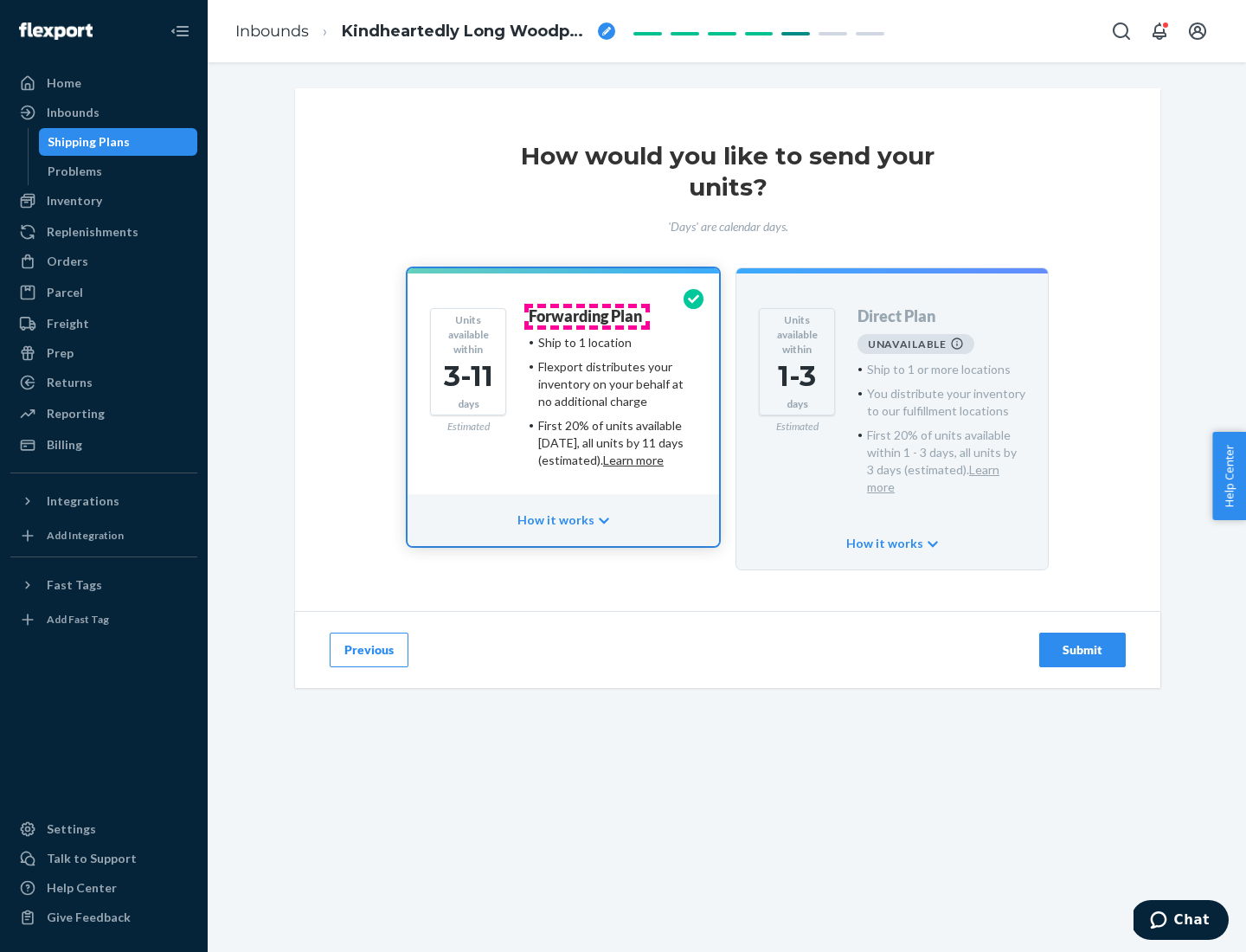
click at [586, 316] on h4 "Forwarding Plan" at bounding box center [584, 317] width 114 height 18
click at [1082, 641] on div "Submit" at bounding box center [1082, 650] width 57 height 18
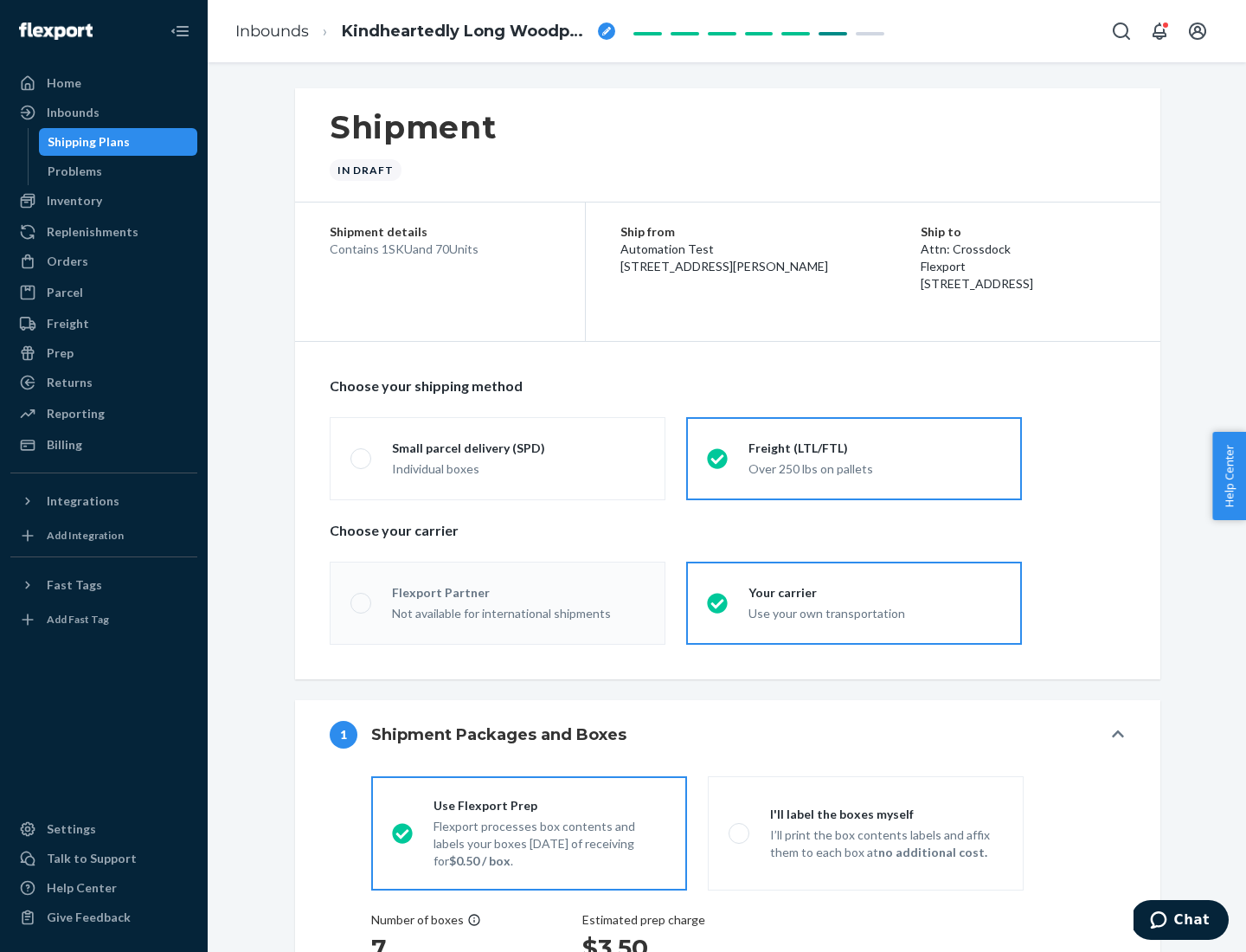
radio input "true"
radio input "false"
radio input "true"
radio input "false"
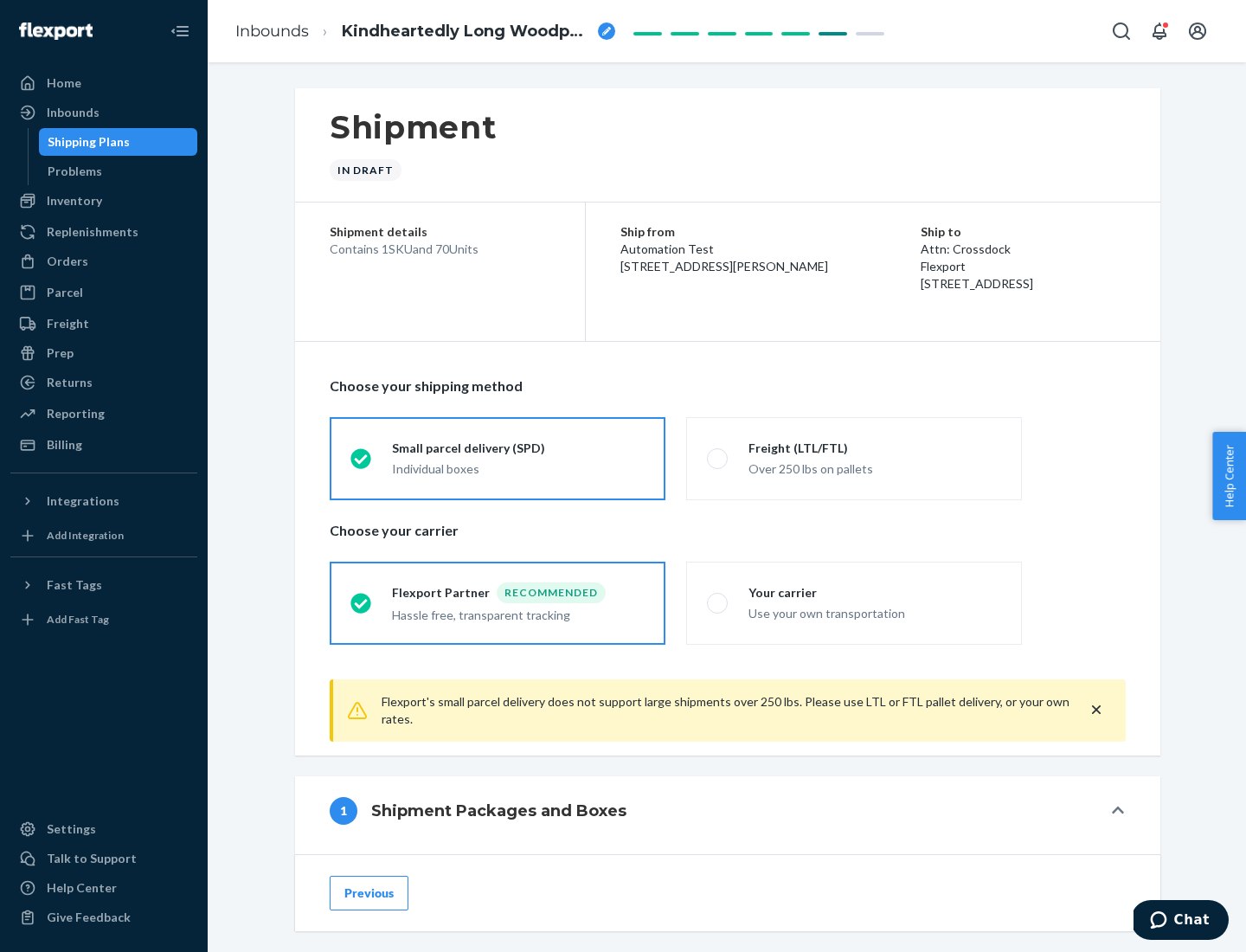
click at [854, 458] on div "Over 250 lbs on pallets" at bounding box center [875, 467] width 253 height 21
click at [718, 458] on input "Freight (LTL/FTL) Over 250 lbs on pallets" at bounding box center [712, 457] width 11 height 11
radio input "true"
radio input "false"
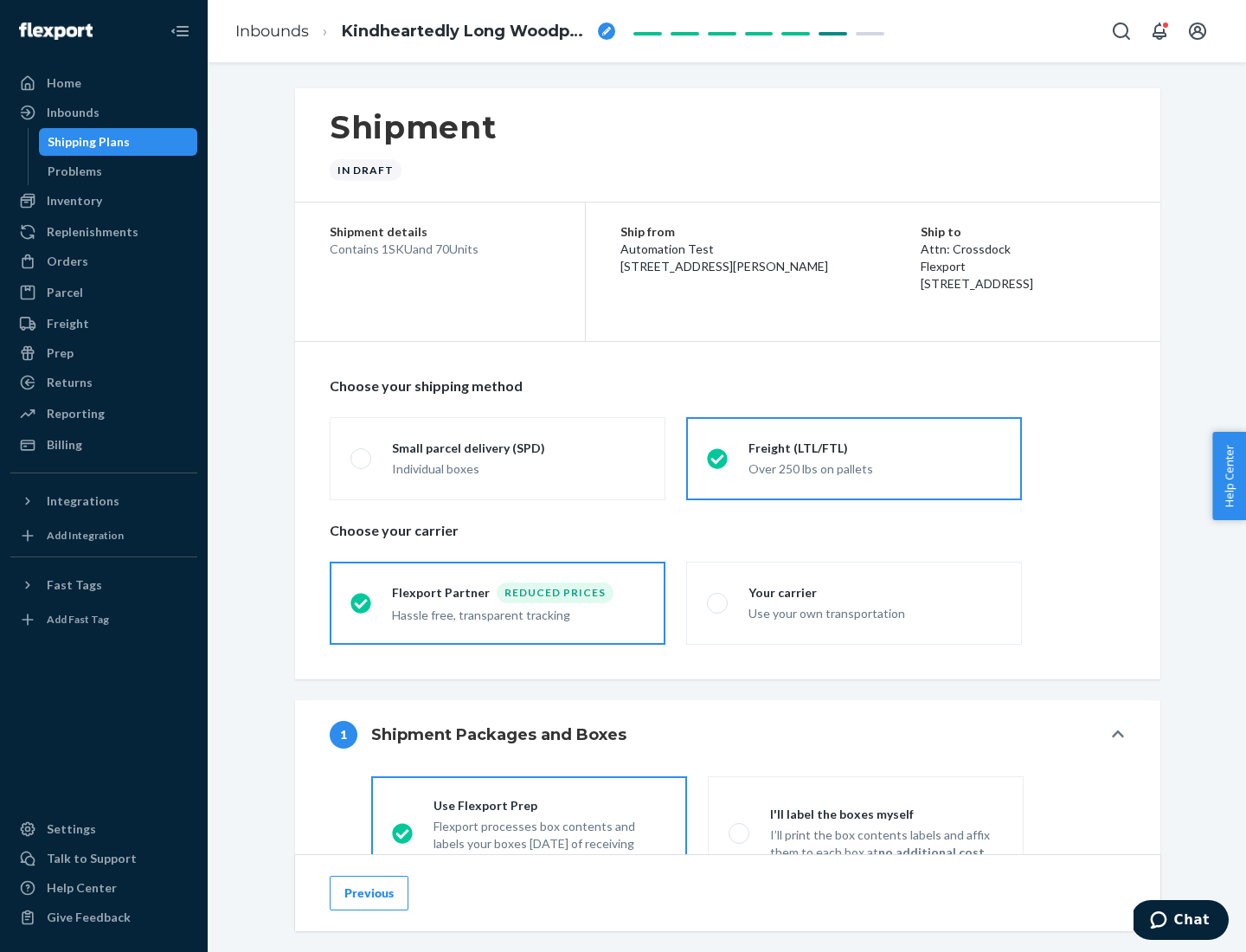
scroll to position [96, 0]
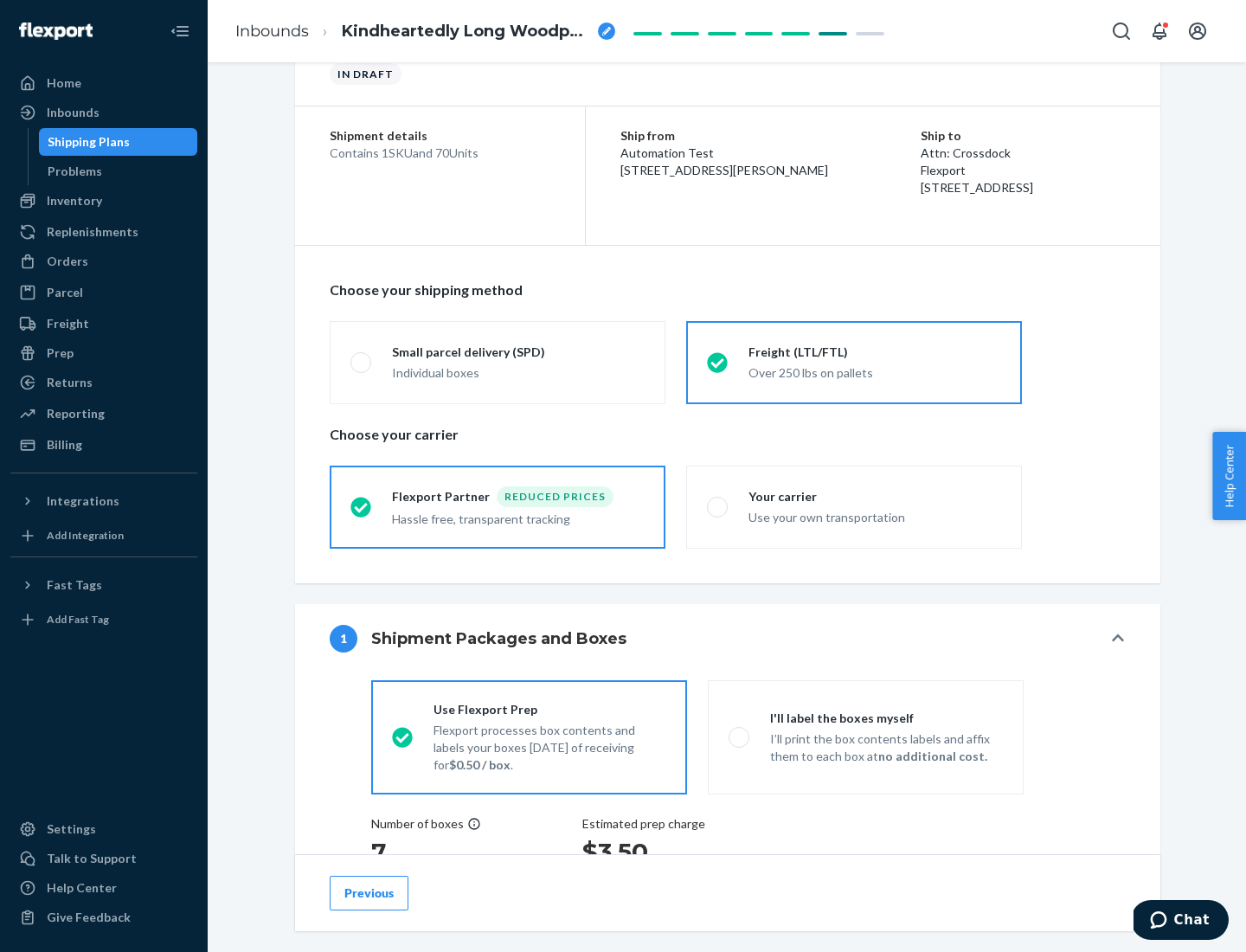
click at [854, 507] on div "Use your own transportation" at bounding box center [875, 516] width 253 height 21
click at [718, 507] on input "Your carrier Use your own transportation" at bounding box center [712, 506] width 11 height 11
radio input "true"
radio input "false"
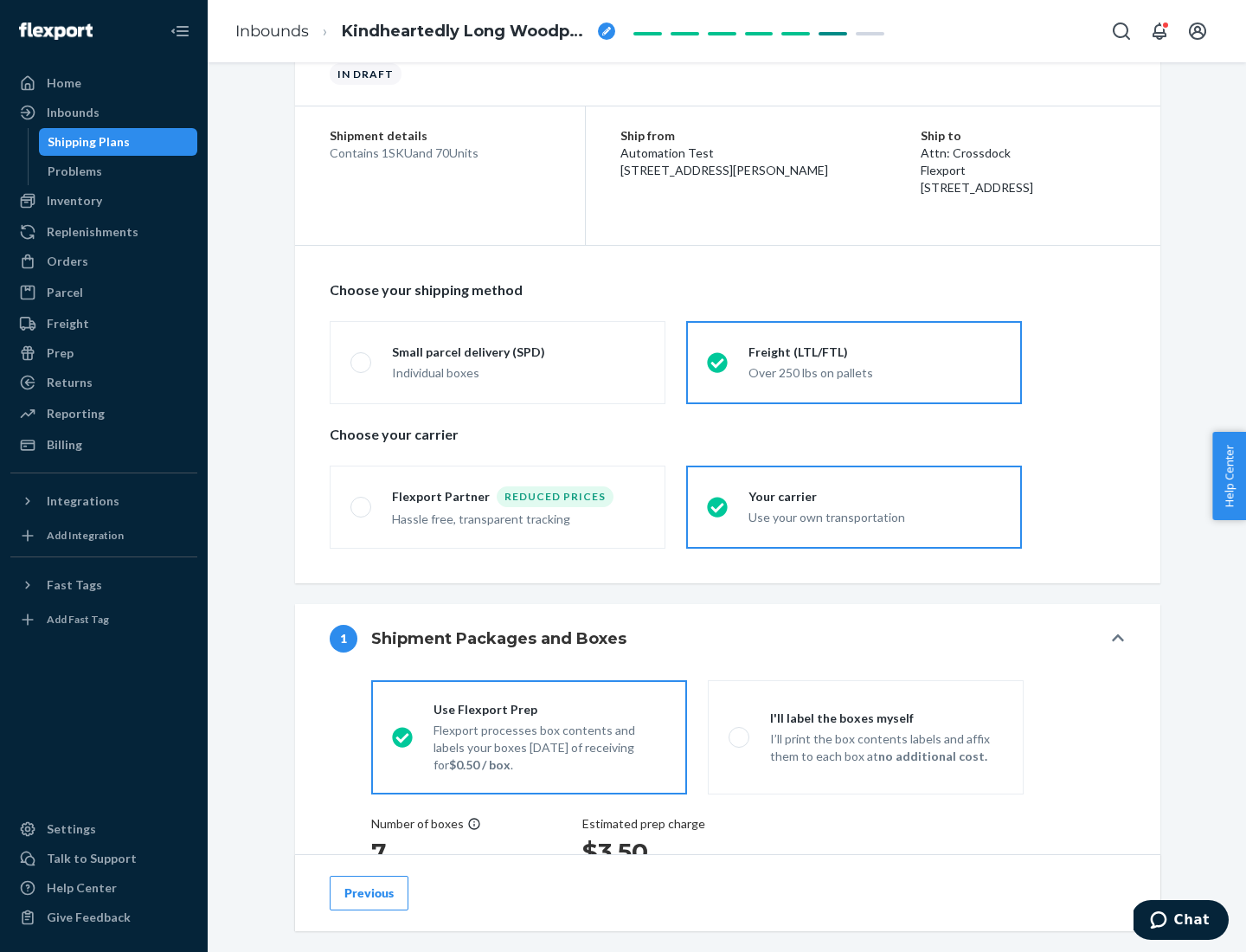
scroll to position [326, 0]
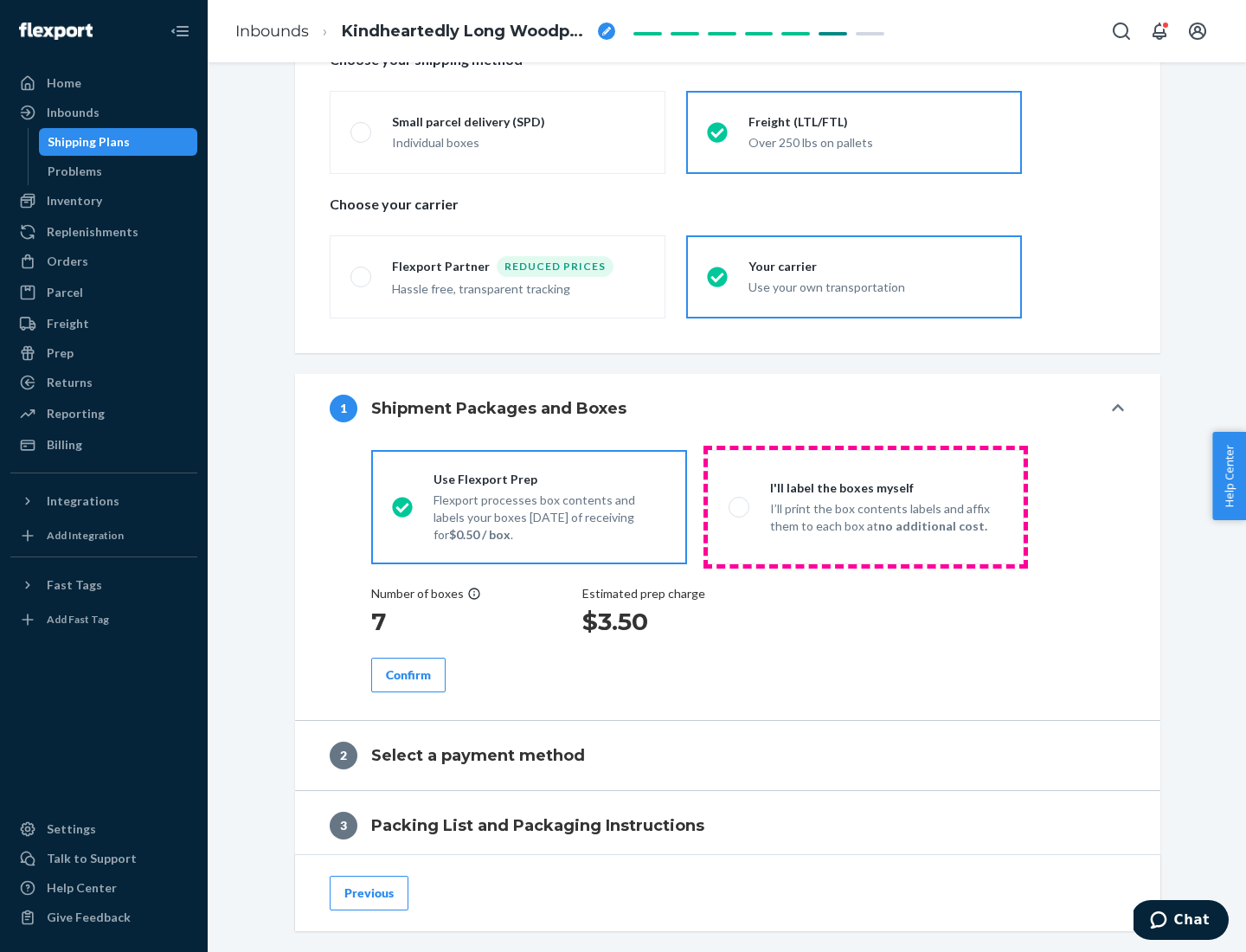
click at [865, 507] on p "I’ll print the box contents labels and affix them to each box at no additional …" at bounding box center [887, 517] width 233 height 35
click at [740, 507] on input "I'll label the boxes myself I’ll print the box contents labels and affix them t…" at bounding box center [734, 506] width 11 height 11
radio input "true"
radio input "false"
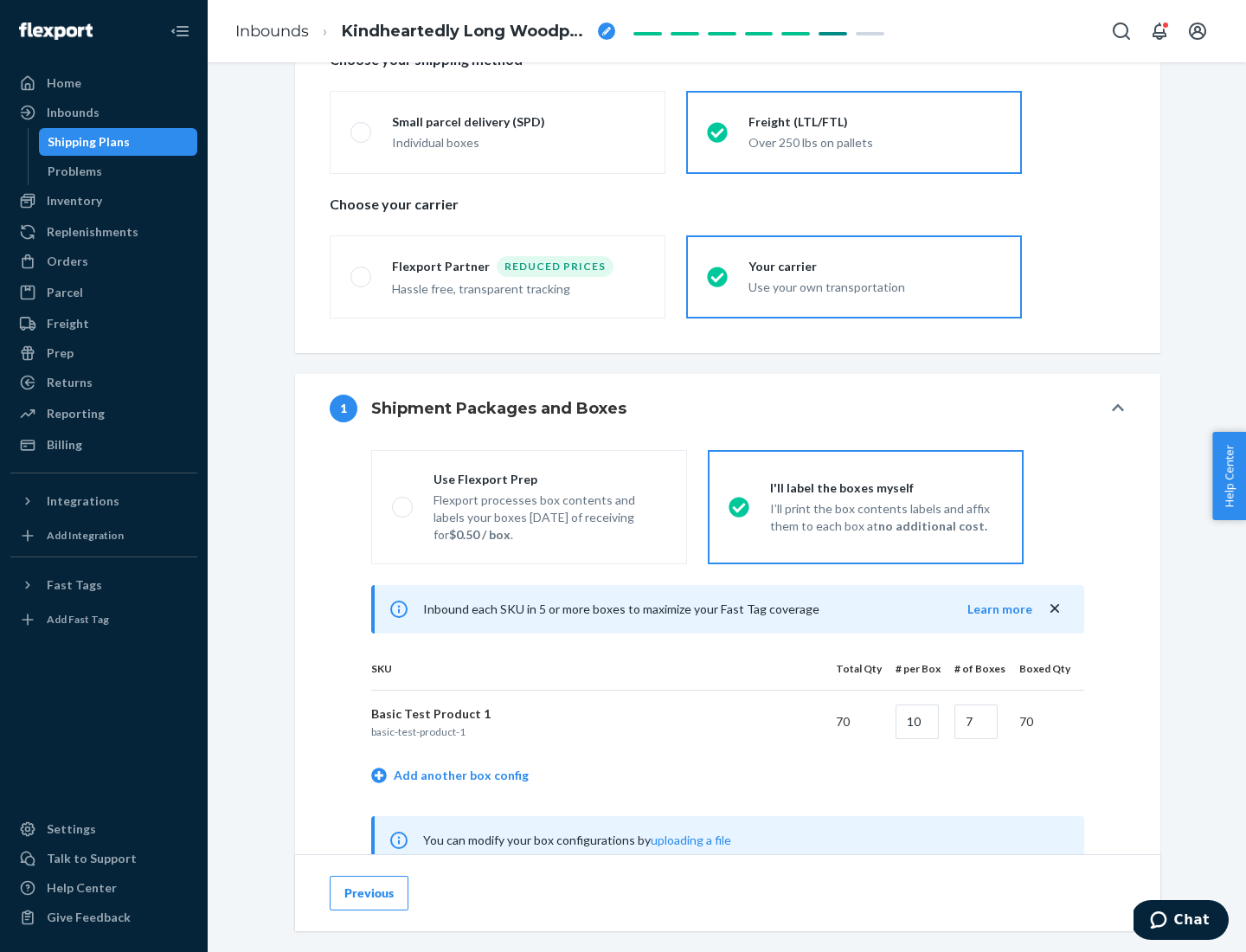
scroll to position [541, 0]
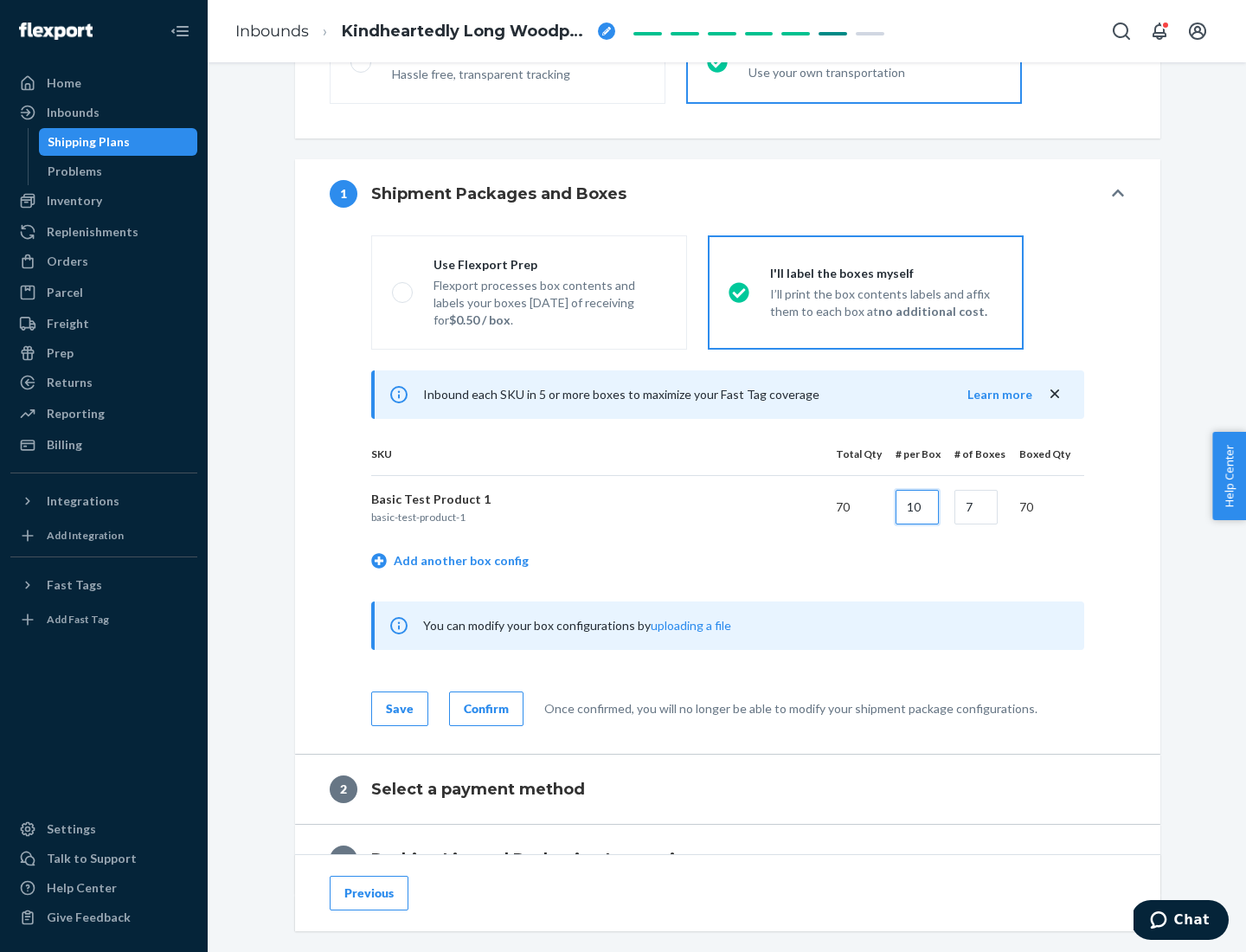
type input "10"
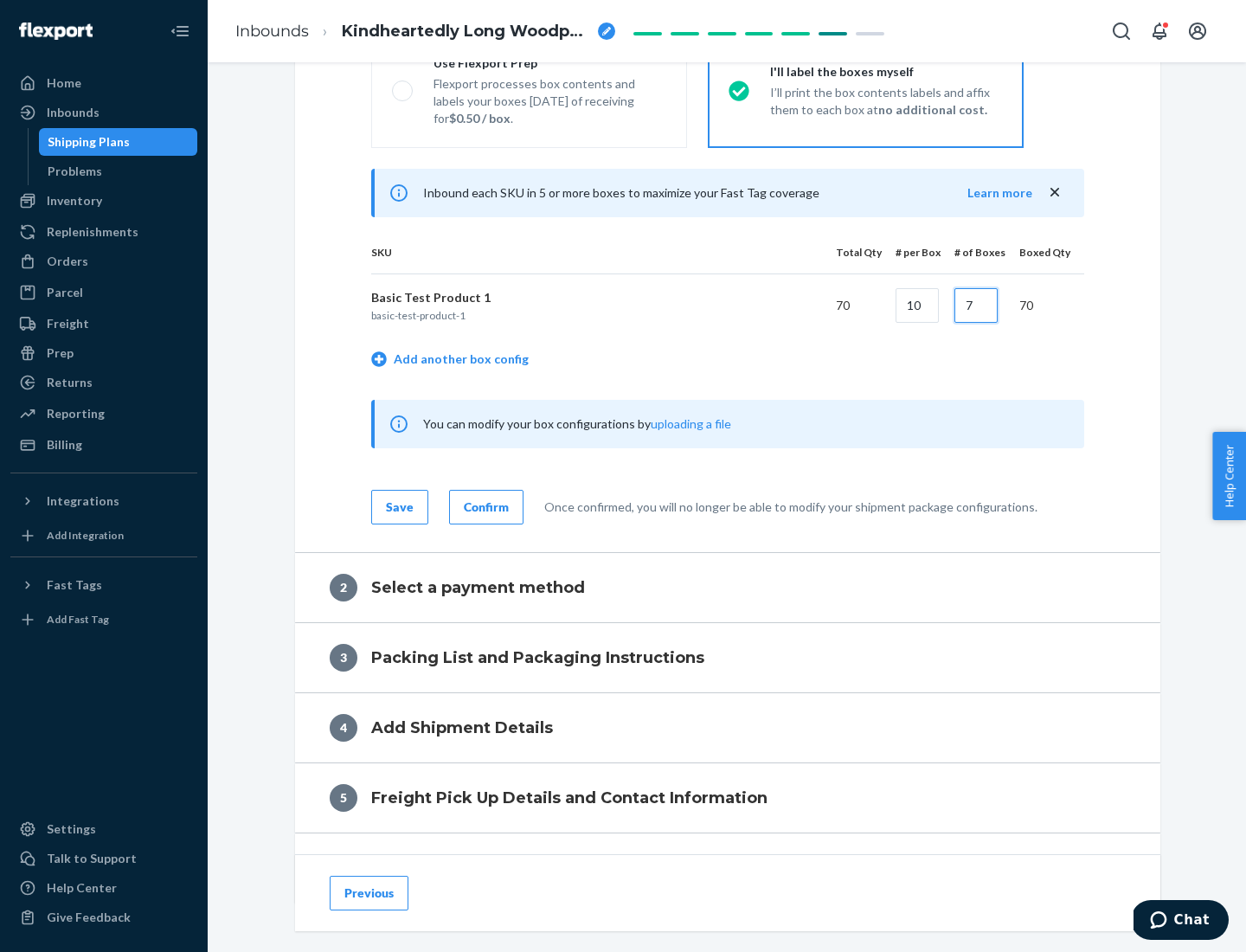
type input "7"
click at [484, 507] on div "Confirm" at bounding box center [487, 508] width 45 height 18
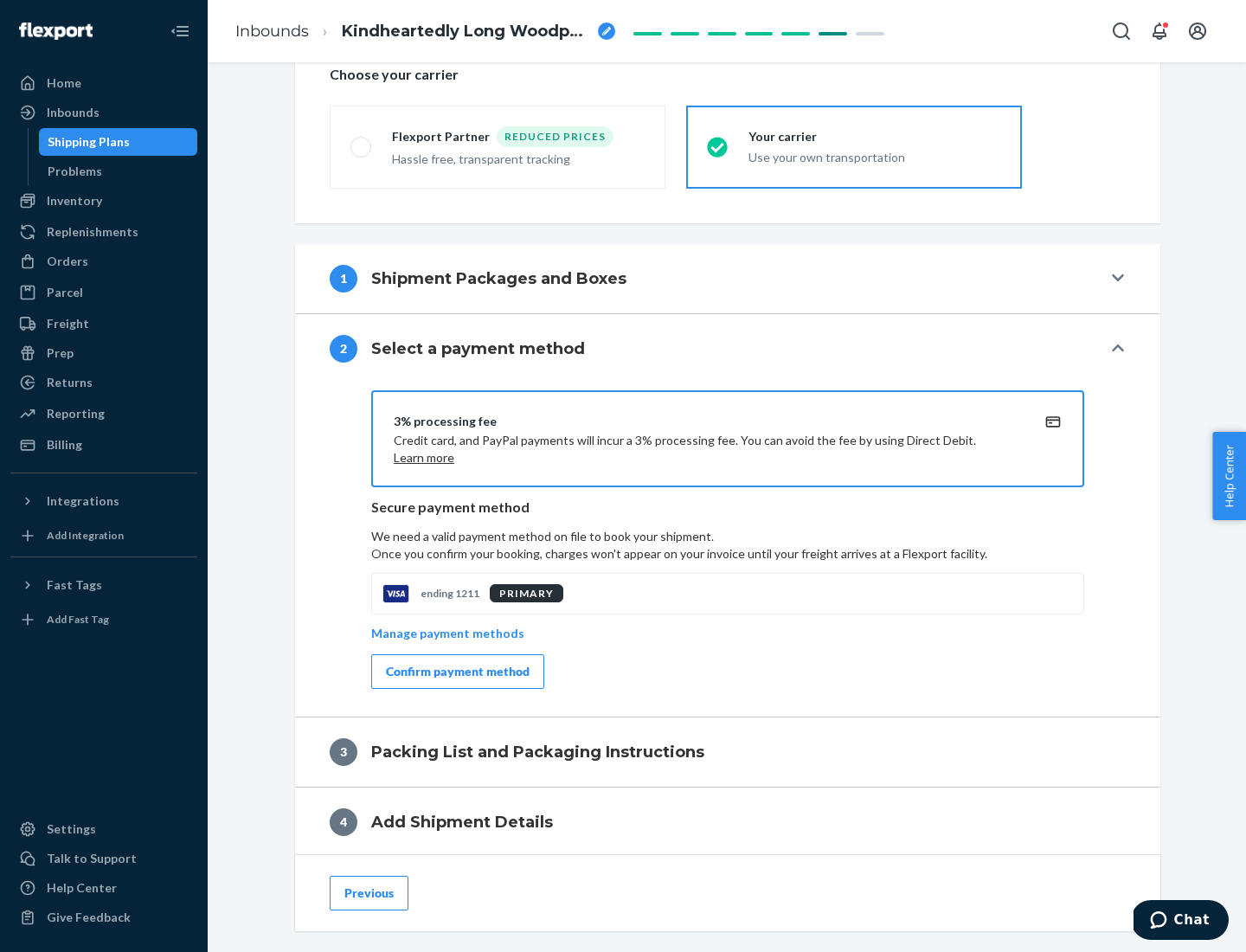
scroll to position [620, 0]
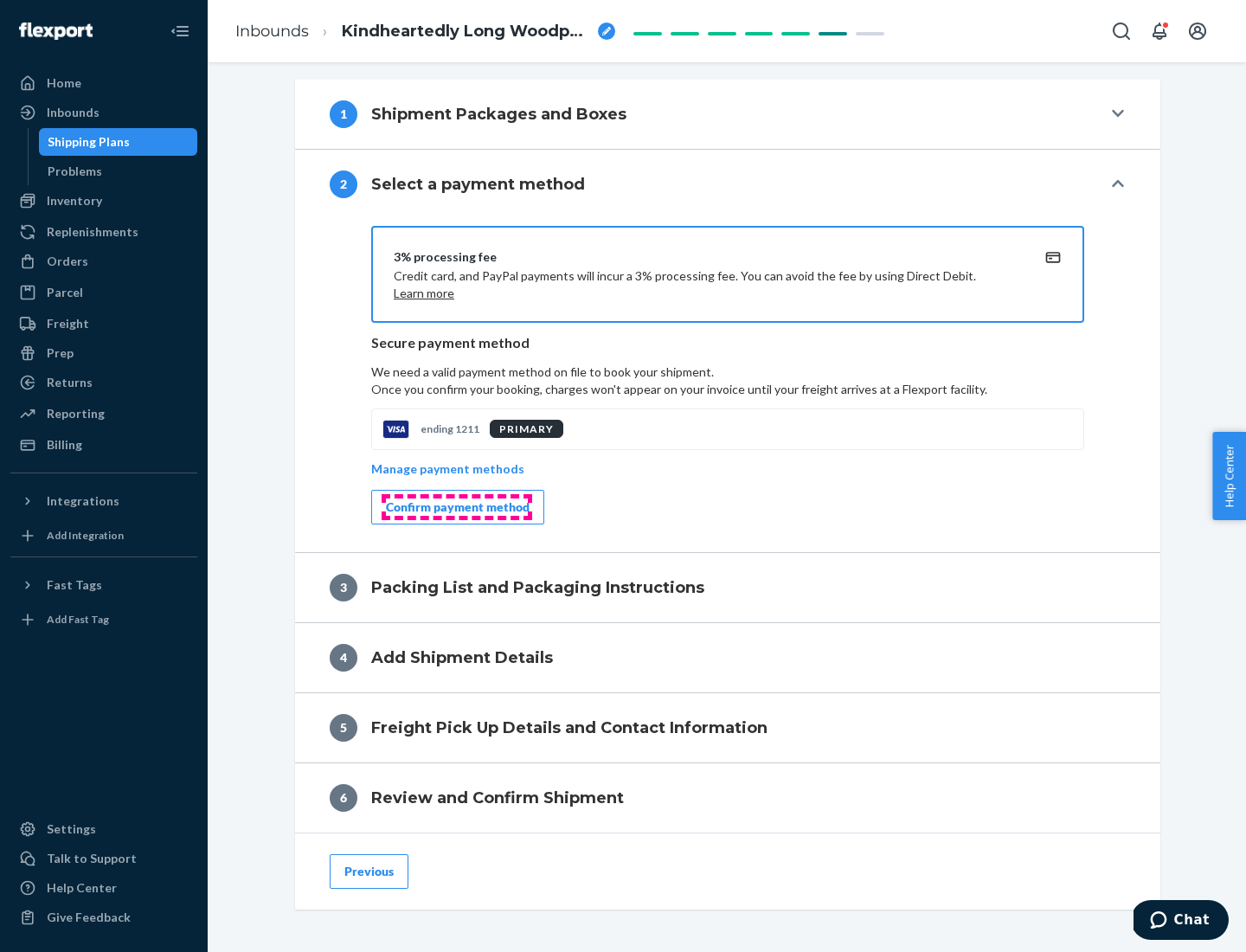
click at [456, 508] on div "Confirm payment method" at bounding box center [457, 508] width 143 height 18
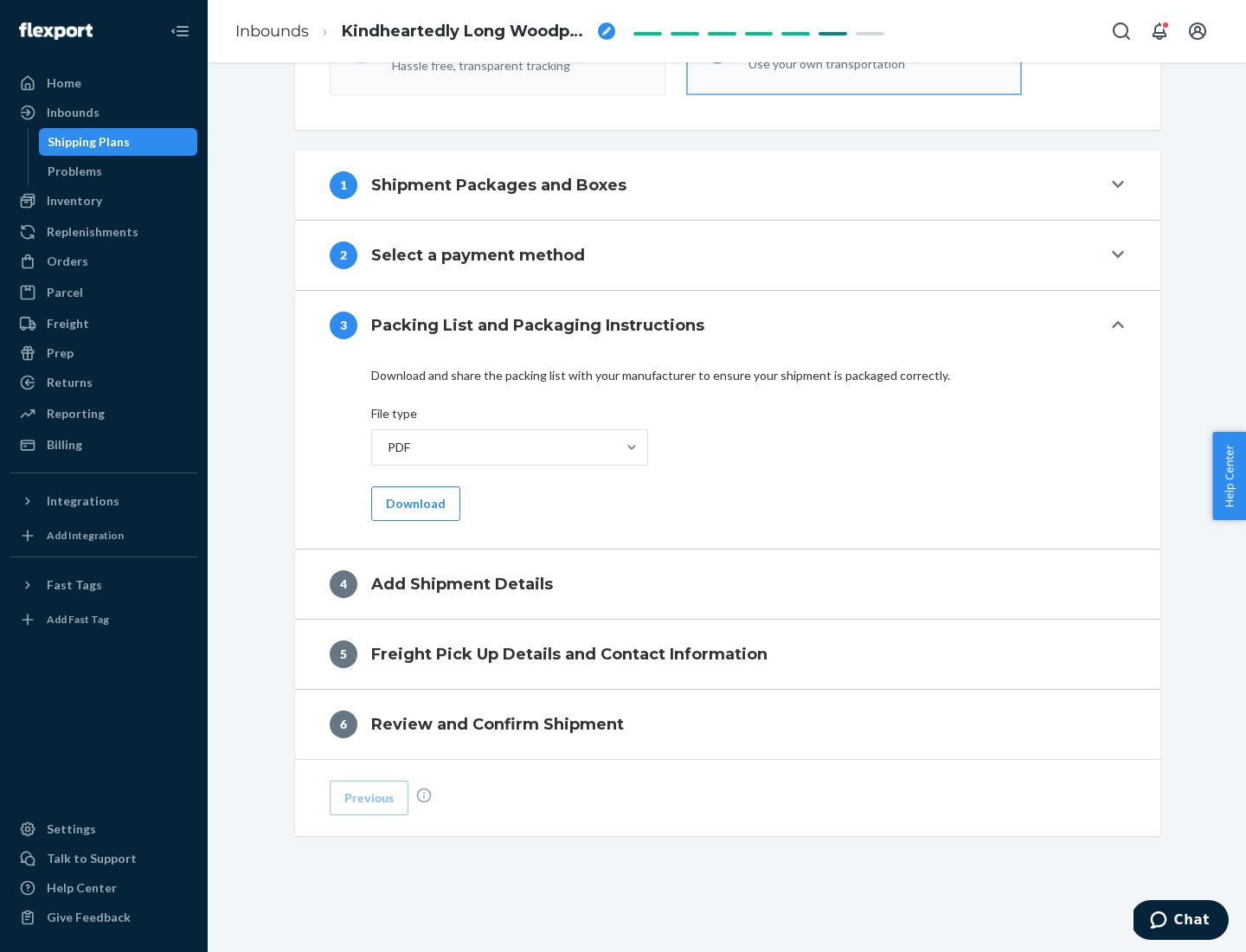
scroll to position [546, 0]
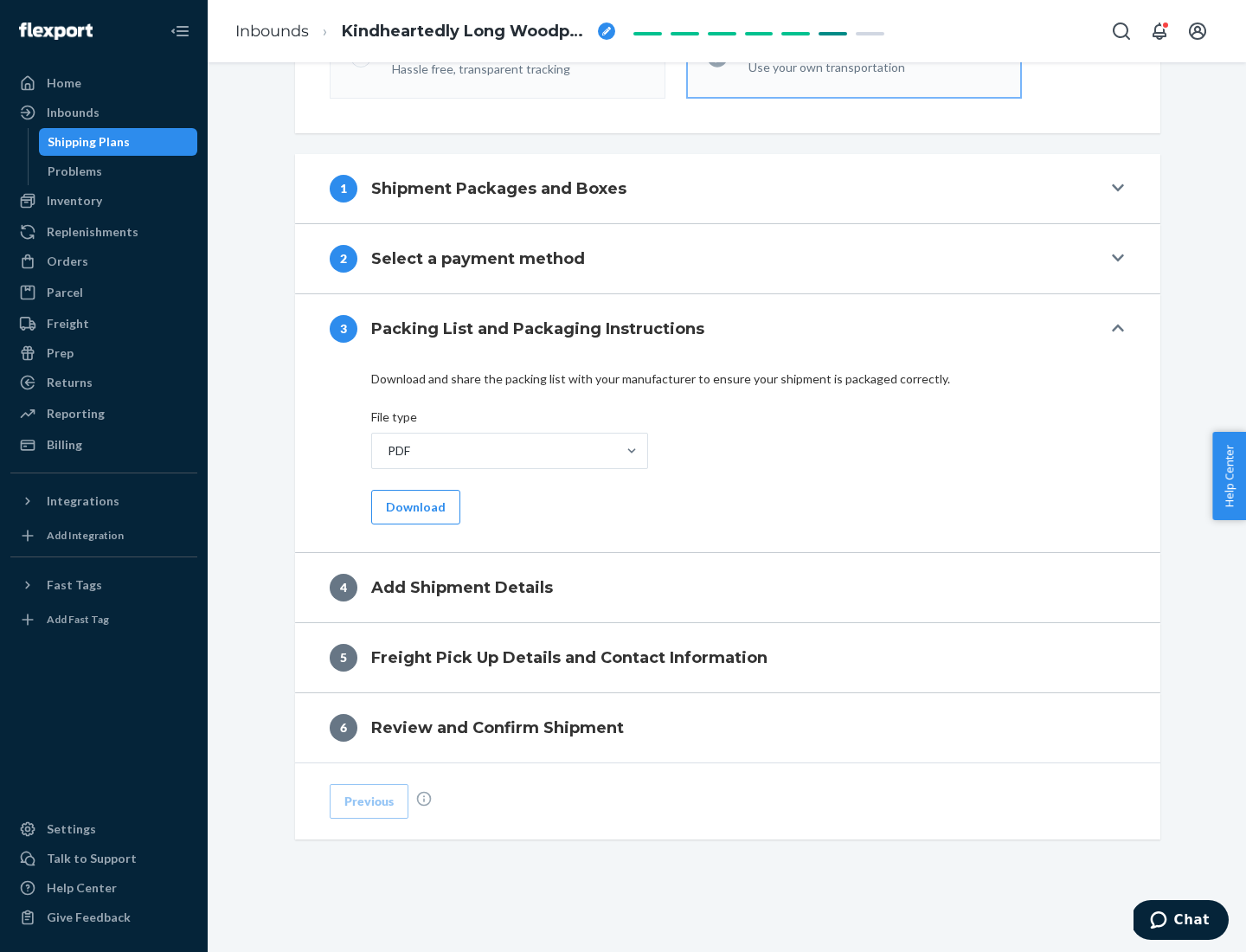
click at [414, 507] on button "Download" at bounding box center [416, 507] width 89 height 35
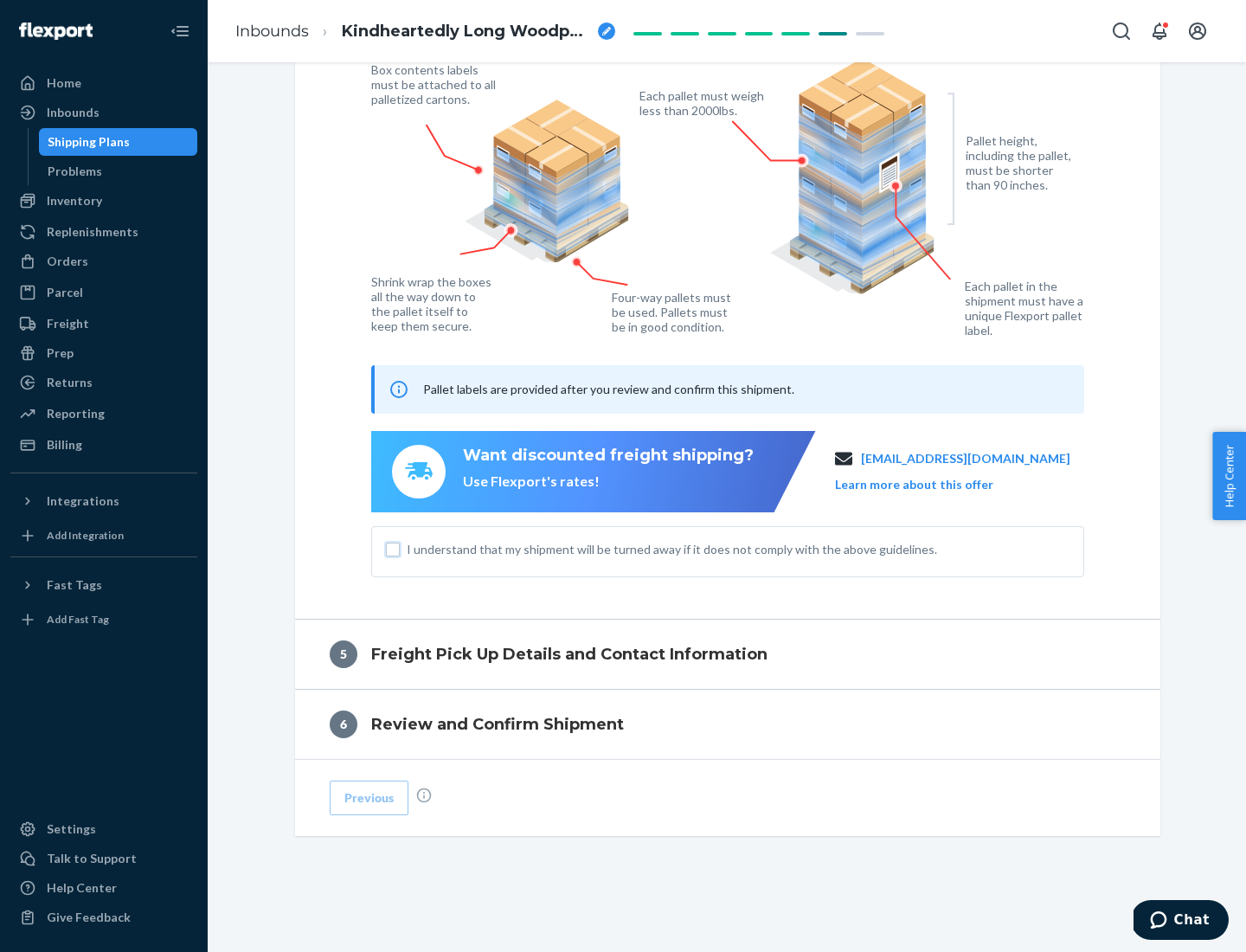
click at [393, 549] on input "I understand that my shipment will be turned away if it does not comply with th…" at bounding box center [393, 550] width 14 height 14
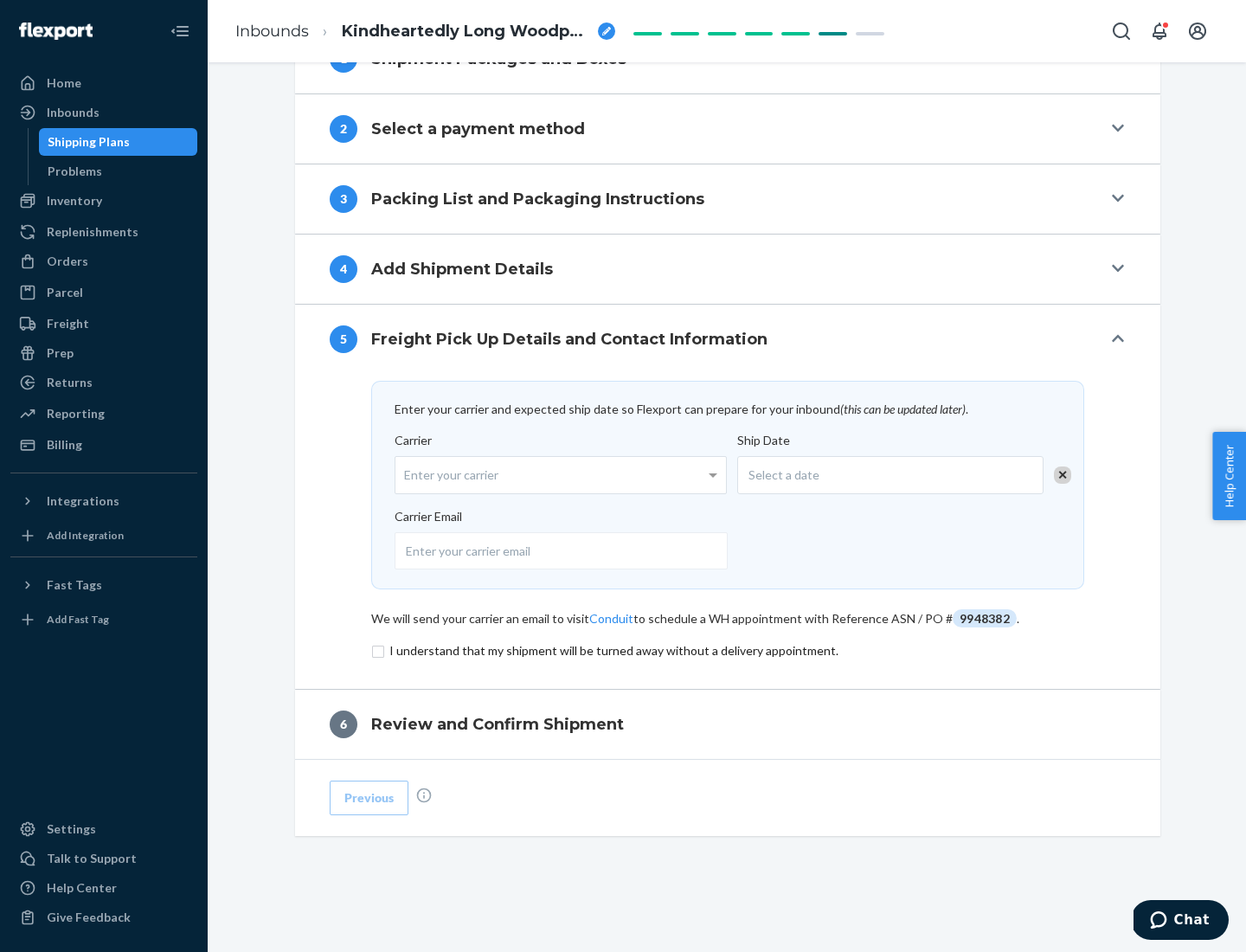
scroll to position [675, 0]
click at [728, 650] on input "checkbox" at bounding box center [728, 651] width 713 height 21
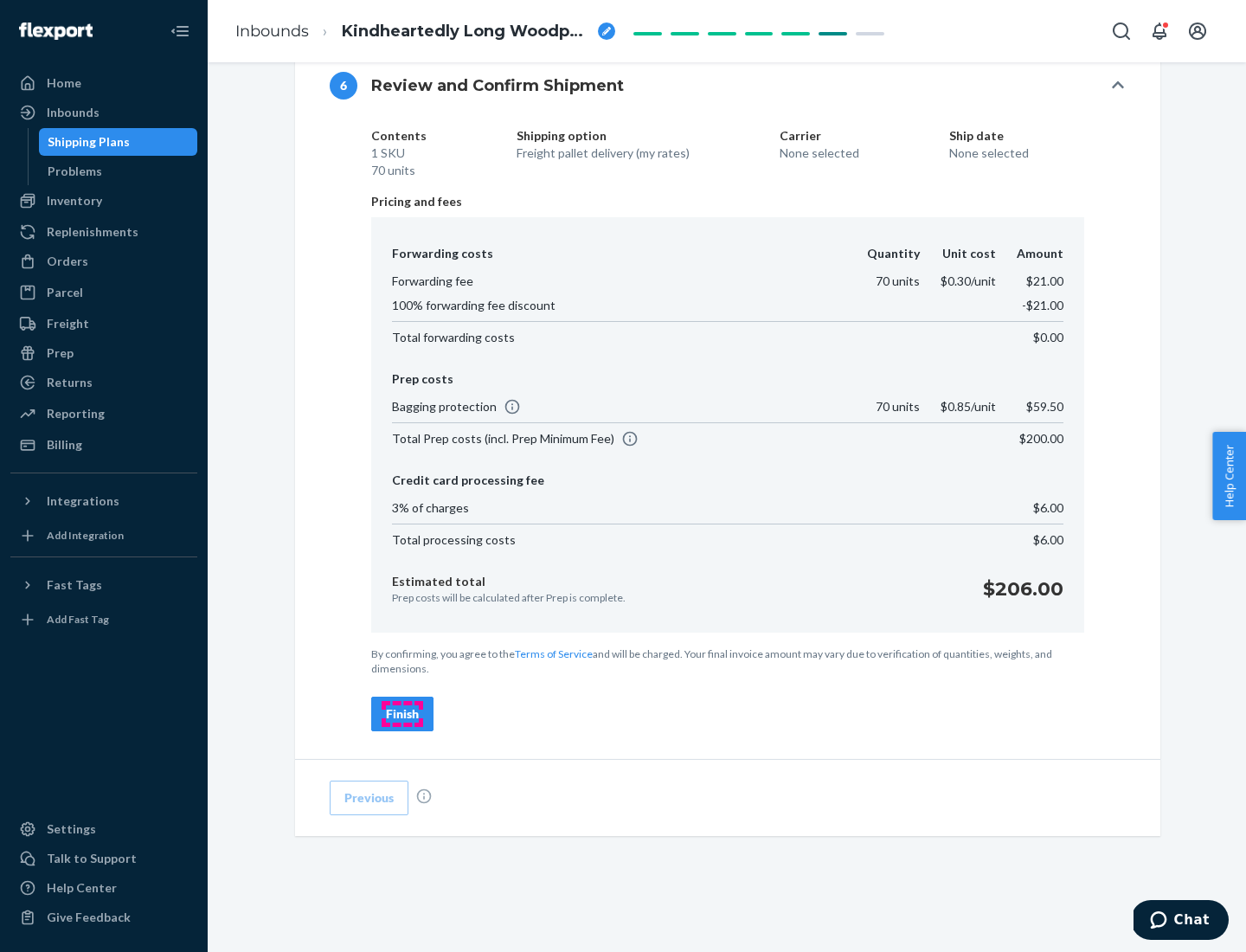
click at [403, 714] on div "Finish" at bounding box center [402, 714] width 33 height 18
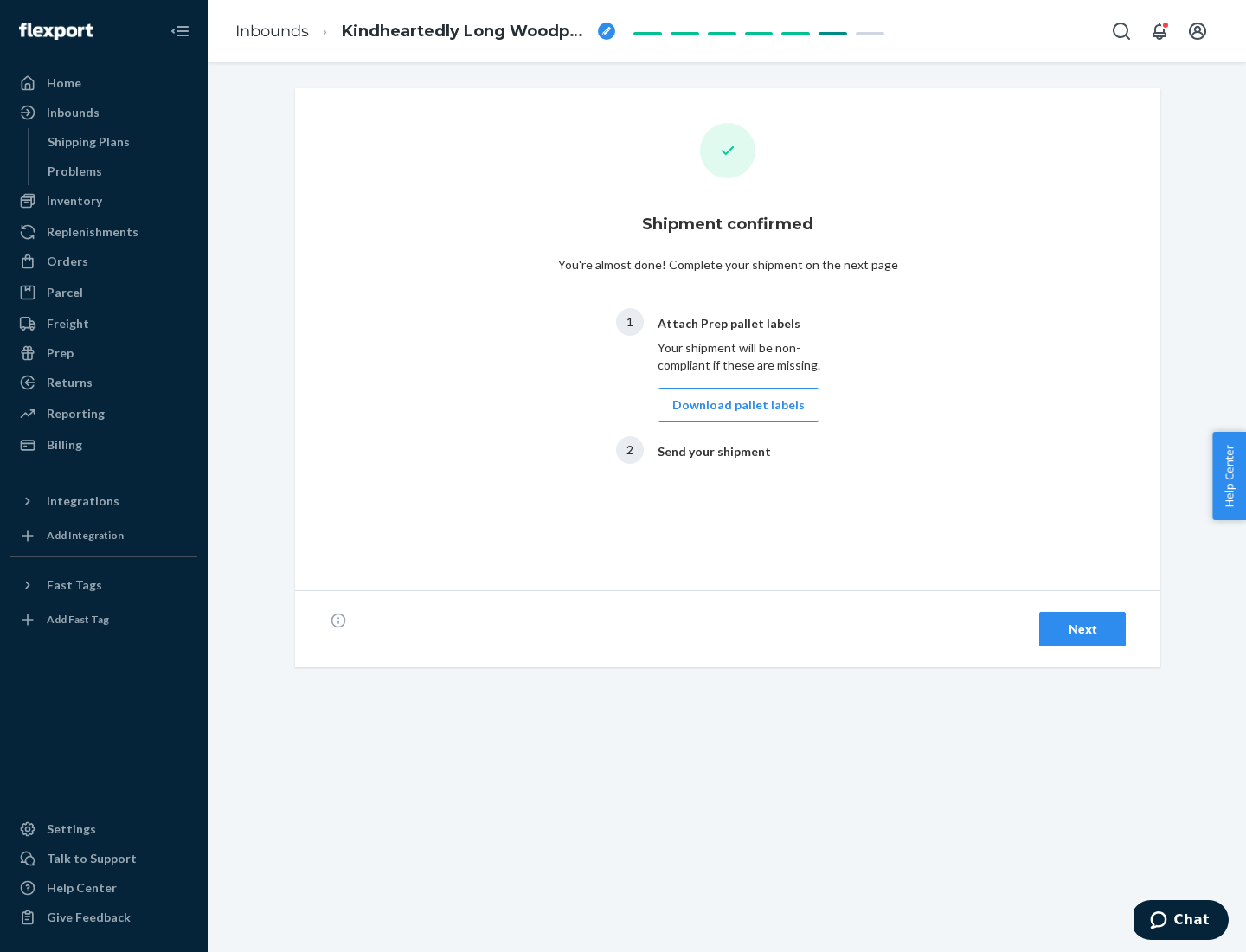
click at [734, 405] on button "Download pallet labels" at bounding box center [739, 405] width 162 height 35
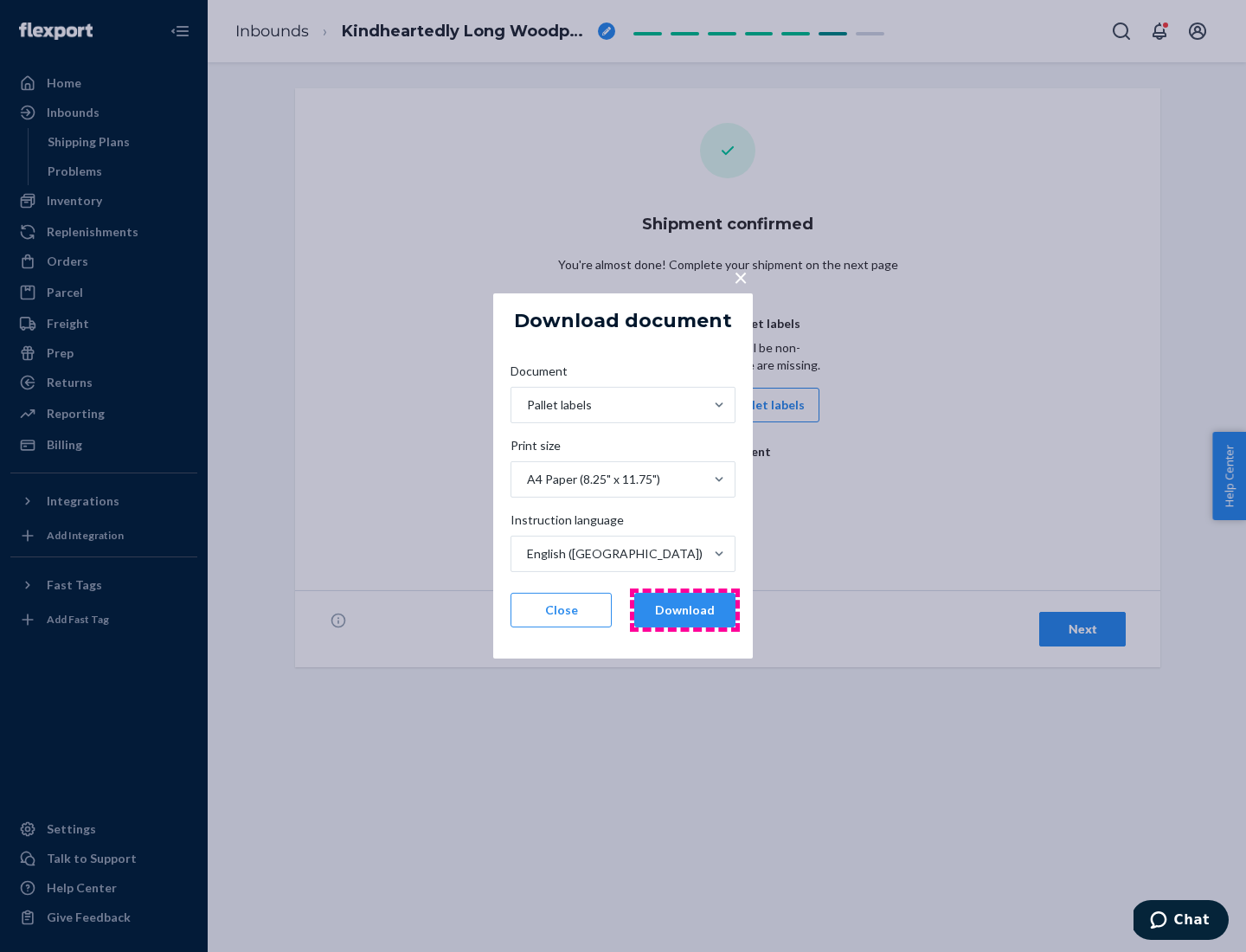
click at [684, 610] on button "Download" at bounding box center [684, 609] width 102 height 35
click at [740, 277] on span "×" at bounding box center [740, 278] width 14 height 30
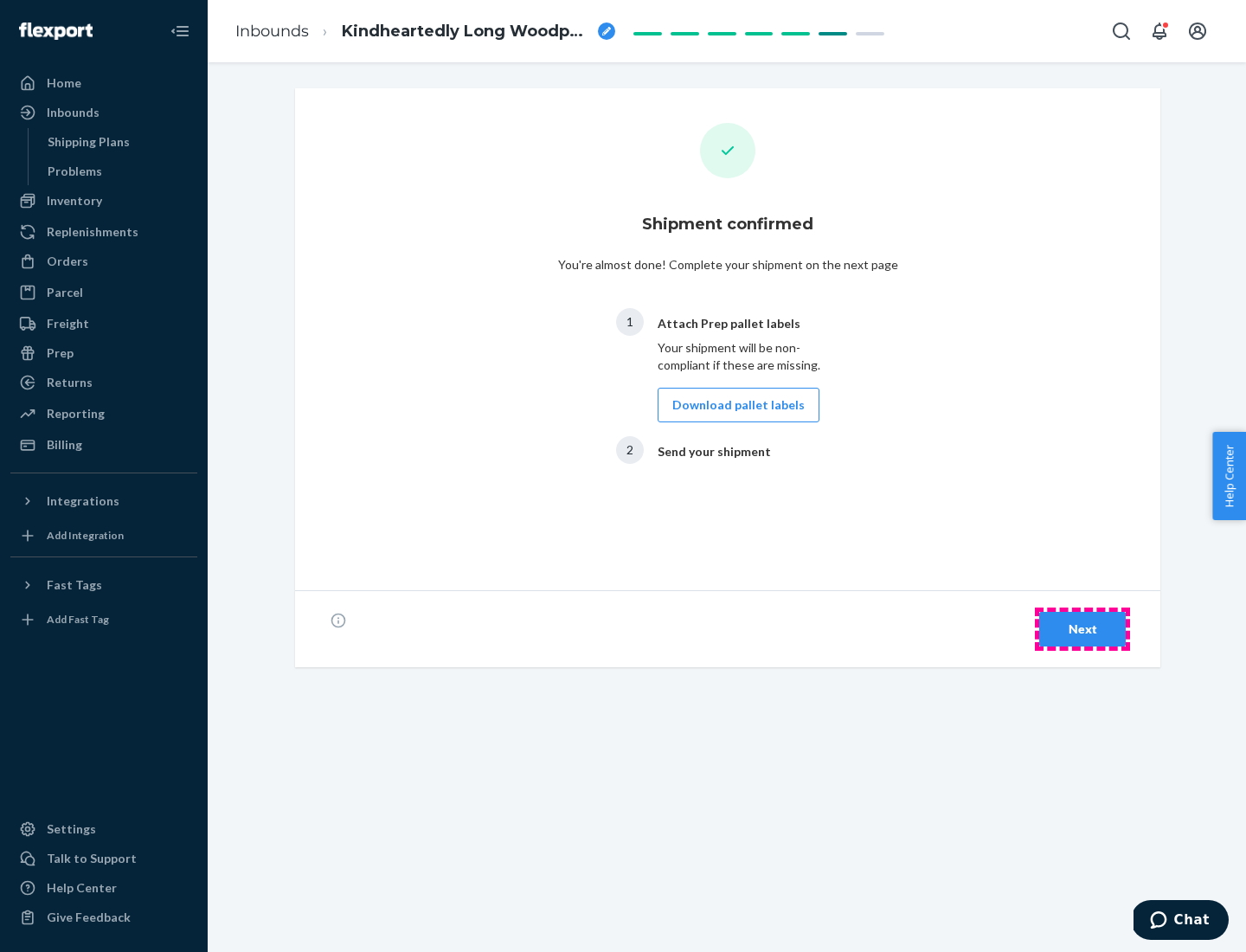
click at [1082, 629] on div "Next" at bounding box center [1082, 629] width 57 height 18
